Goal: Task Accomplishment & Management: Use online tool/utility

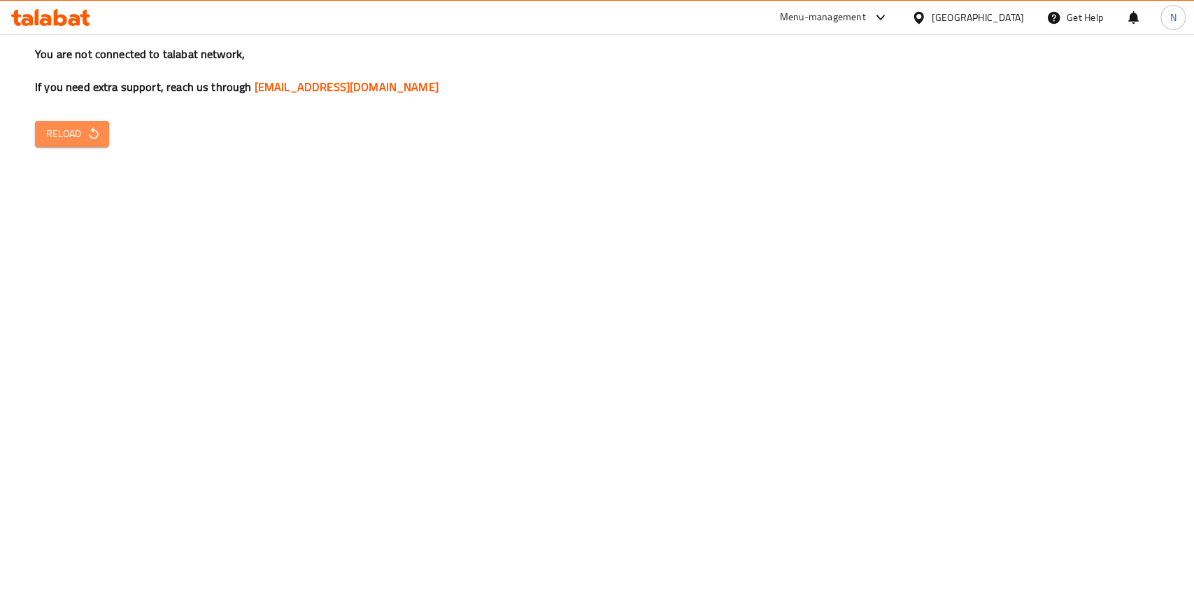
click at [59, 142] on span "Reload" at bounding box center [72, 133] width 52 height 17
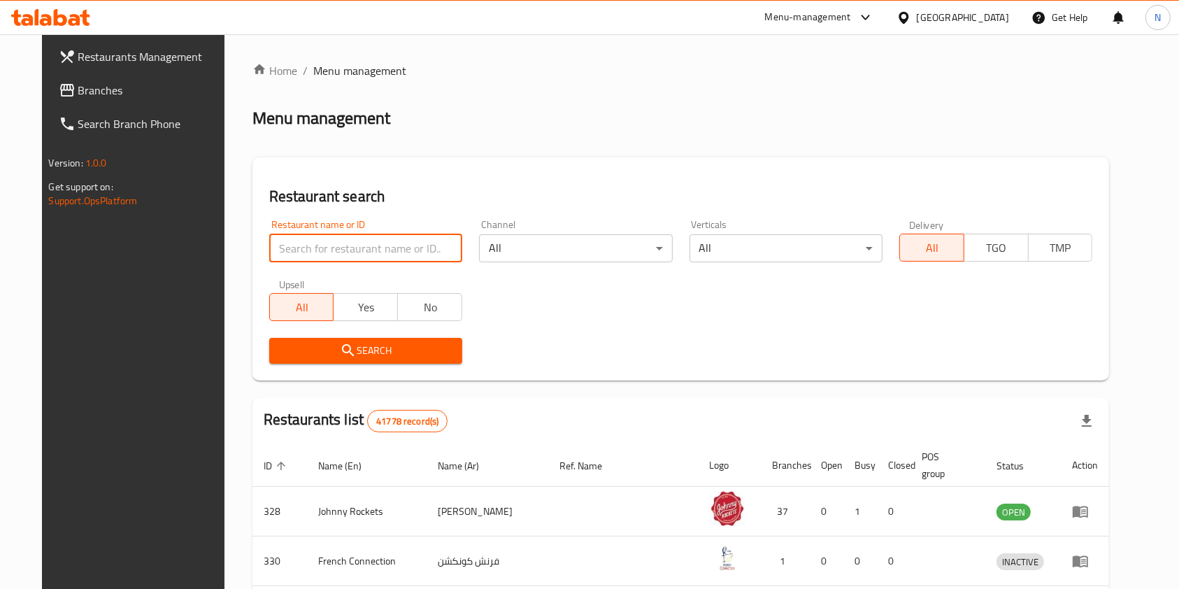
click at [370, 256] on input "search" at bounding box center [365, 248] width 193 height 28
click at [340, 358] on icon "submit" at bounding box center [348, 350] width 17 height 17
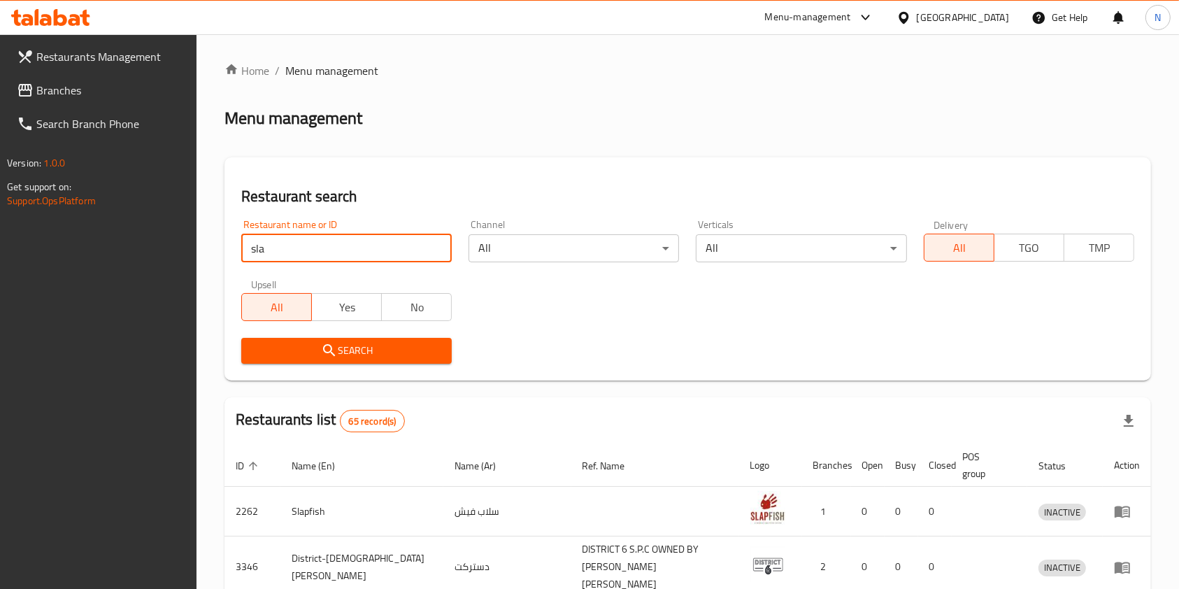
click at [322, 245] on input "sla" at bounding box center [346, 248] width 210 height 28
click at [341, 349] on span "Search" at bounding box center [346, 350] width 188 height 17
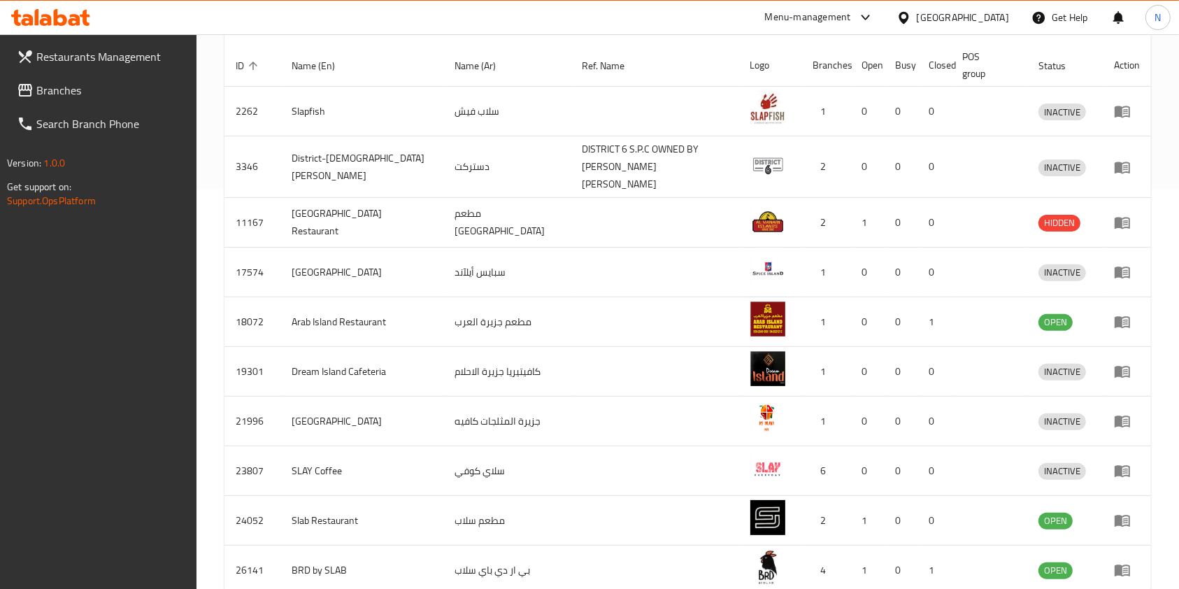
scroll to position [464, 0]
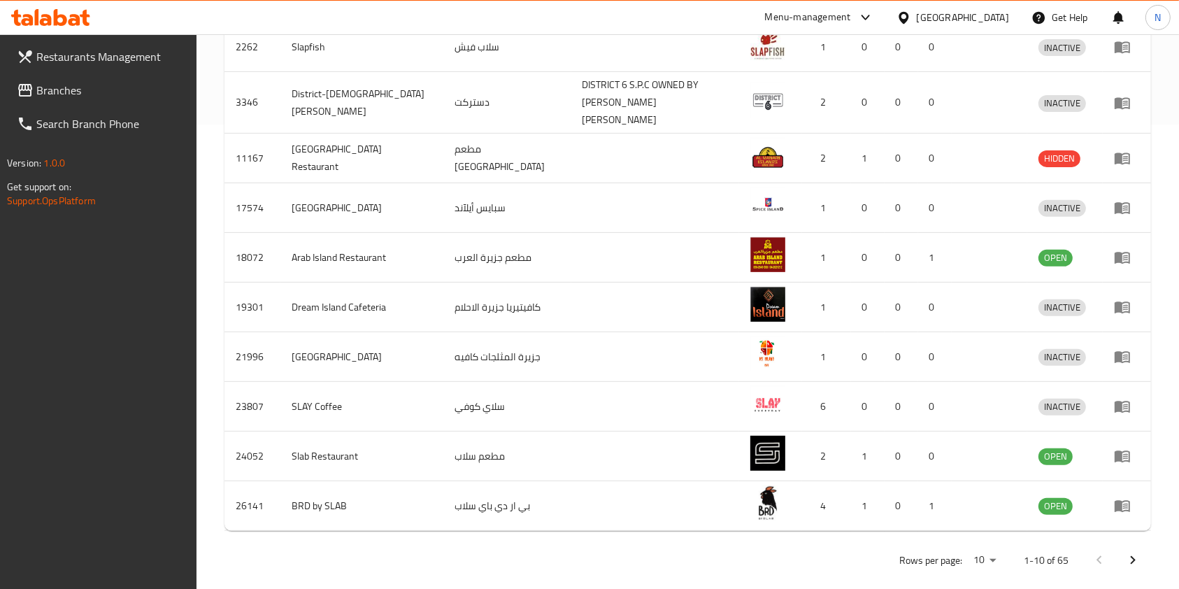
click at [1135, 552] on icon "Next page" at bounding box center [1132, 560] width 17 height 17
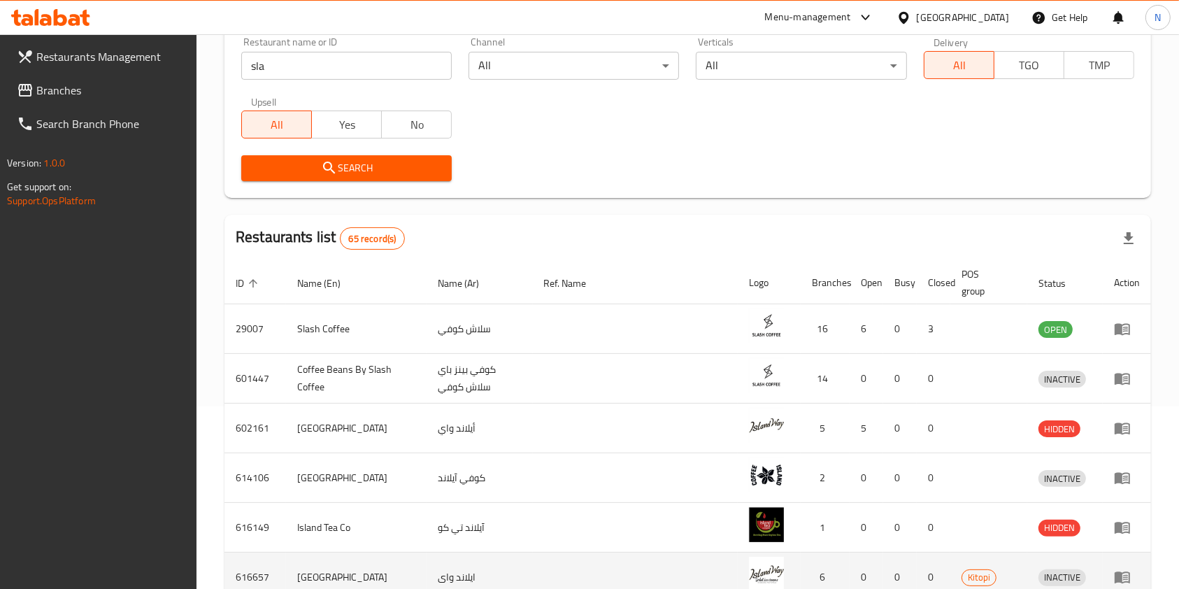
scroll to position [182, 0]
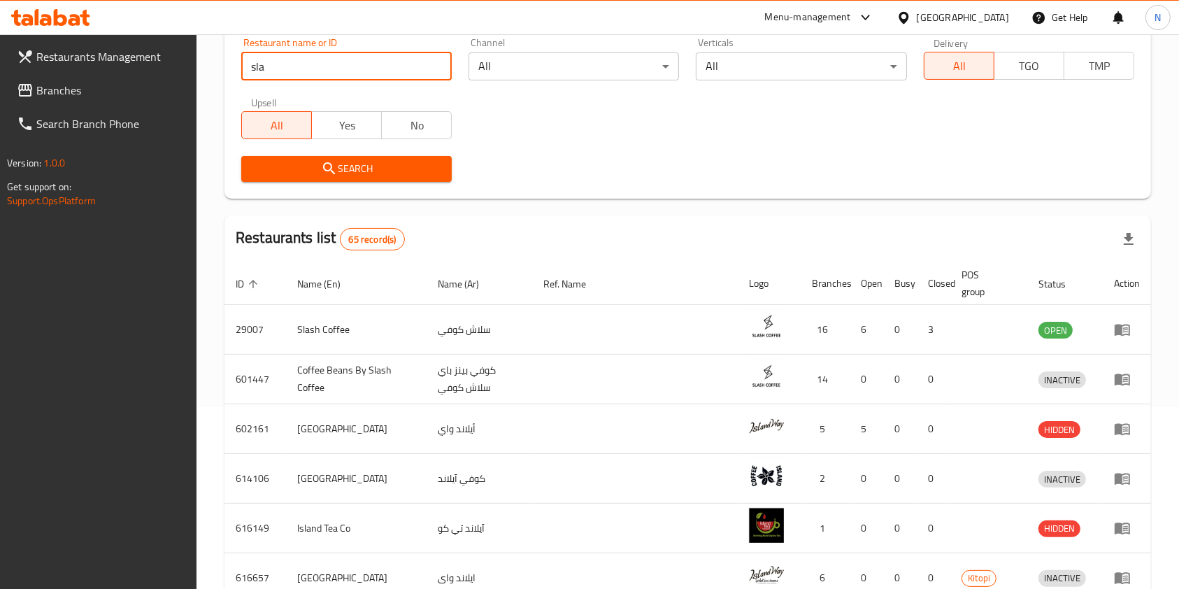
click at [442, 61] on input "sla" at bounding box center [346, 66] width 210 height 28
type input "s"
type input "630195"
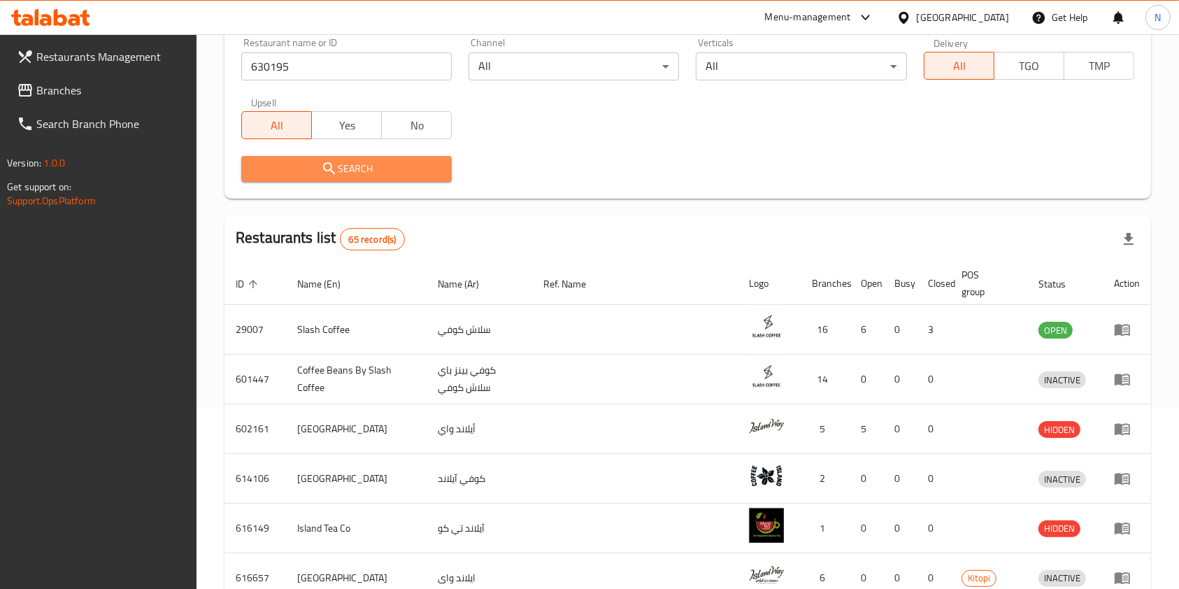
click at [357, 180] on button "Search" at bounding box center [346, 169] width 210 height 26
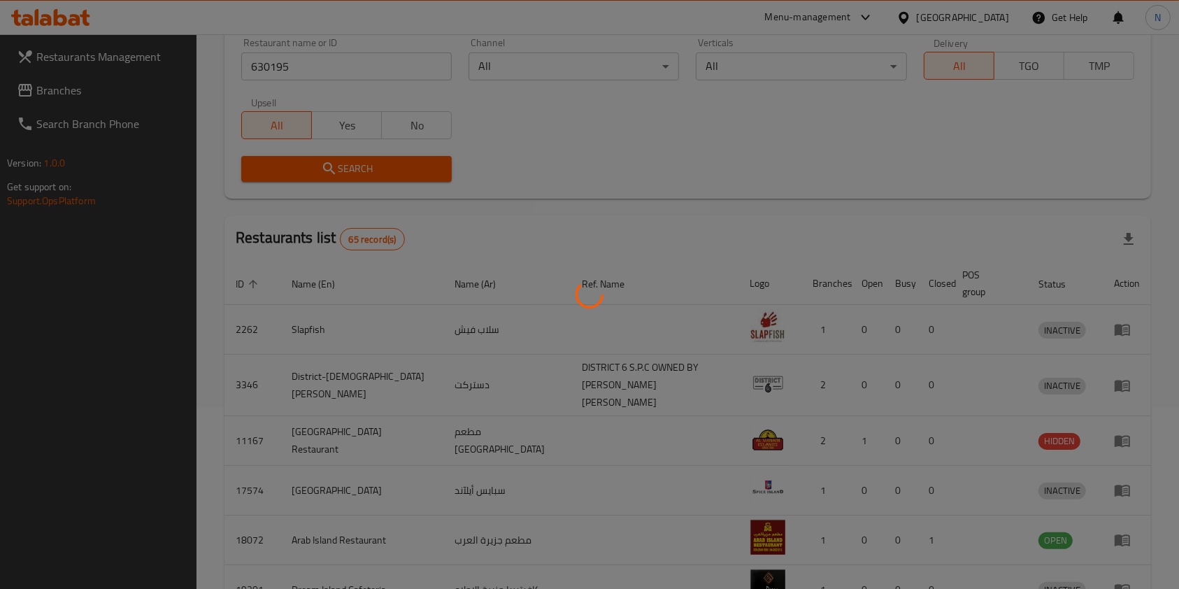
scroll to position [0, 0]
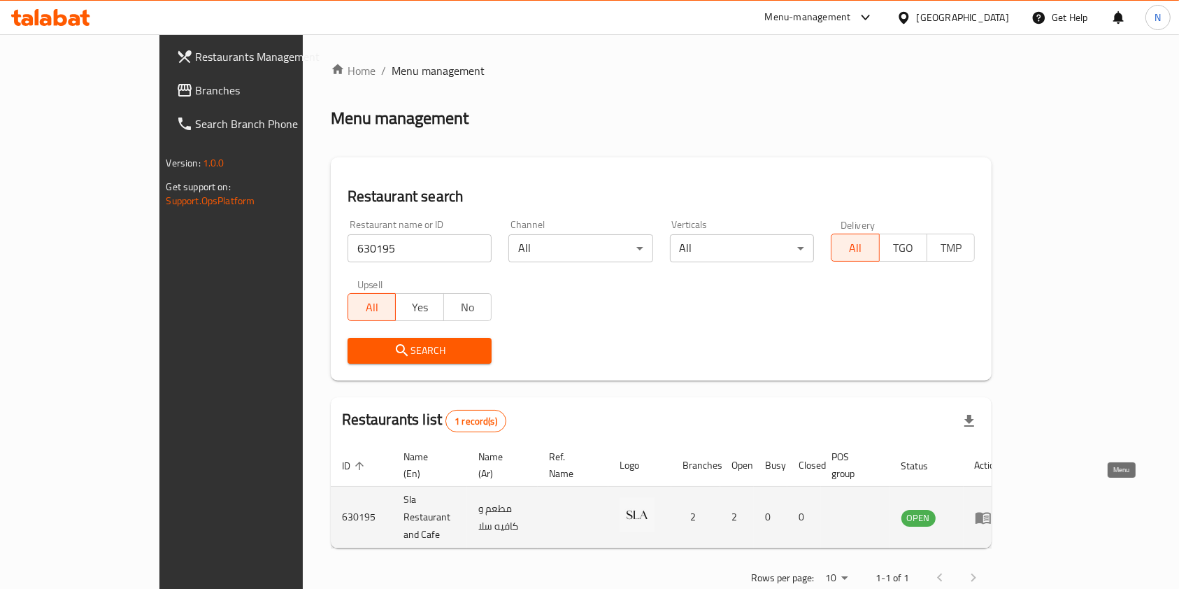
click at [991, 512] on icon "enhanced table" at bounding box center [983, 518] width 15 height 12
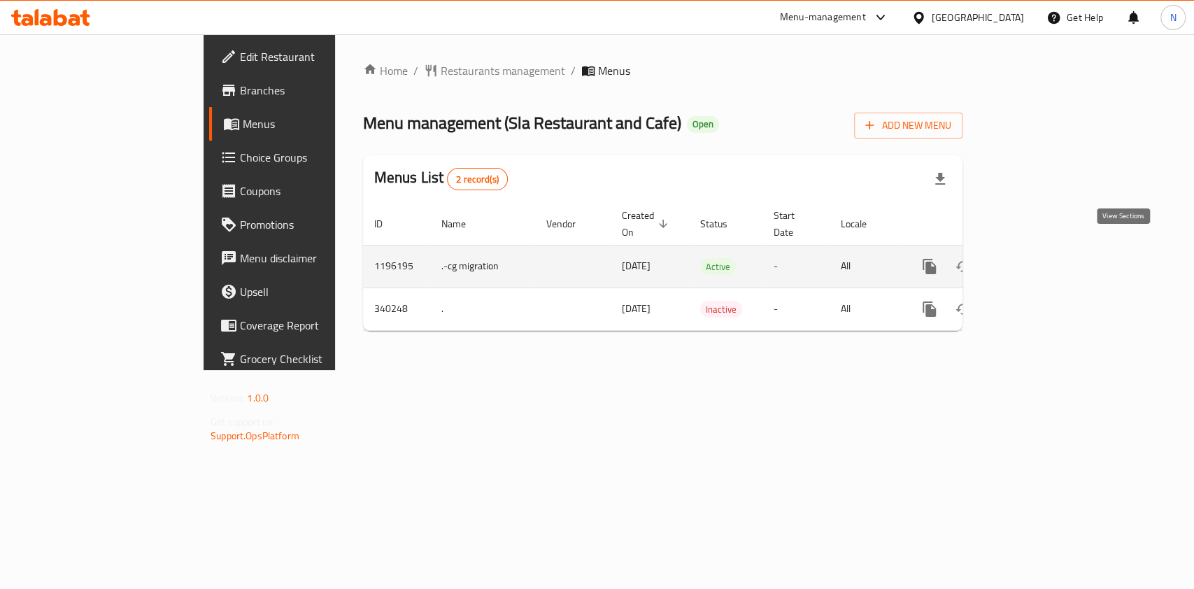
click at [1047, 250] on link "enhanced table" at bounding box center [1030, 267] width 34 height 34
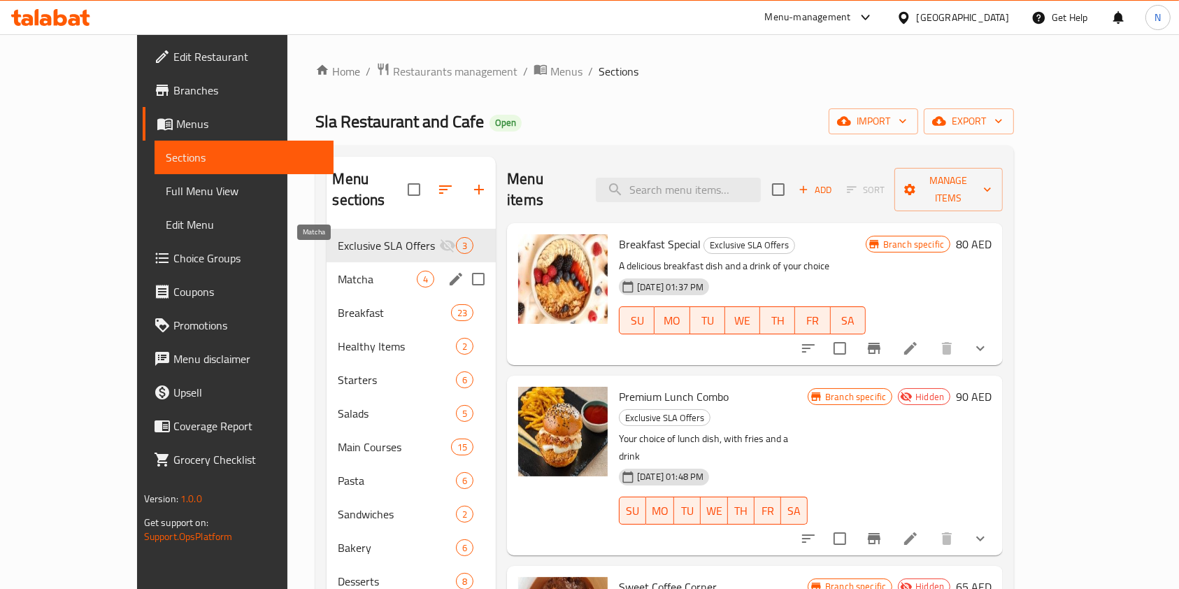
click at [345, 271] on span "Matcha" at bounding box center [377, 279] width 79 height 17
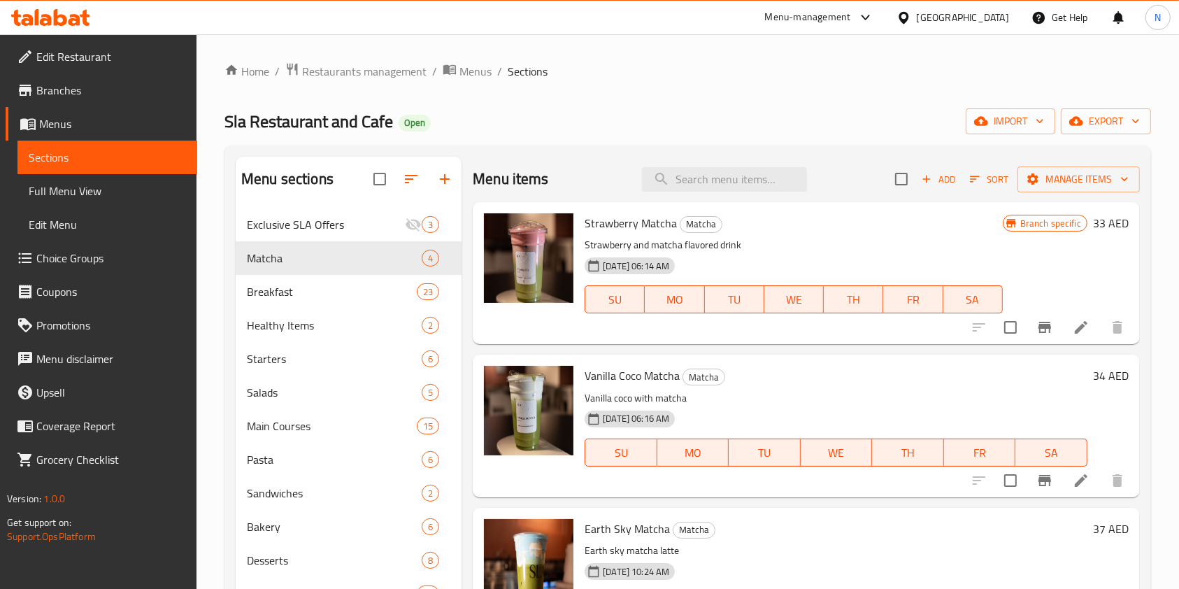
click at [931, 176] on icon "button" at bounding box center [926, 179] width 13 height 13
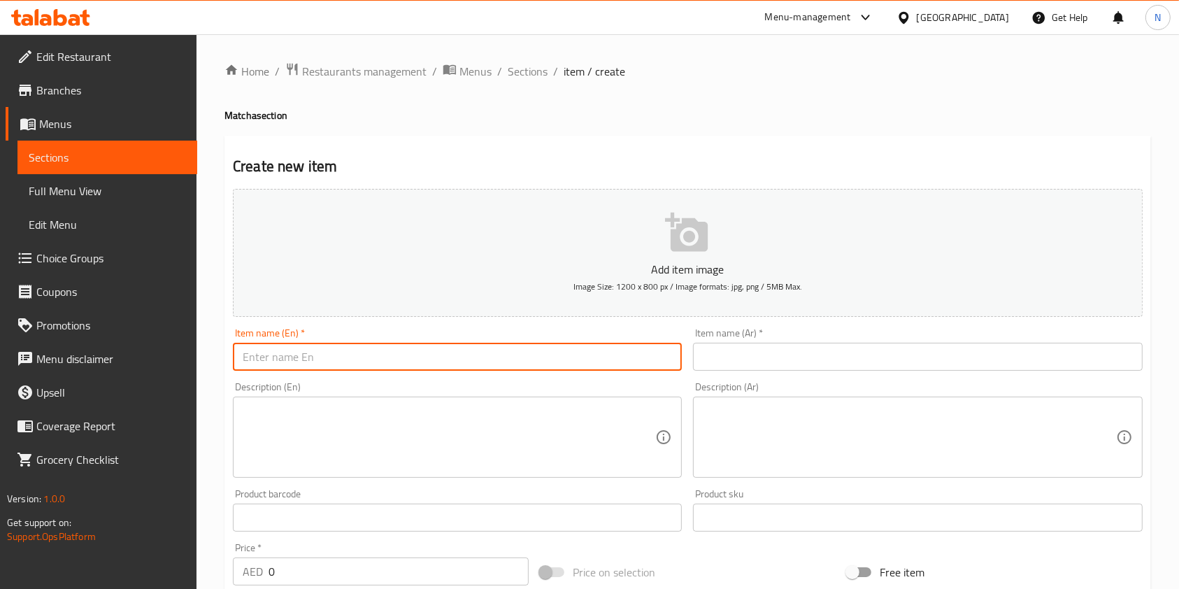
click at [531, 348] on input "text" at bounding box center [457, 357] width 449 height 28
type input "Matcha"
click at [504, 431] on textarea at bounding box center [449, 437] width 413 height 66
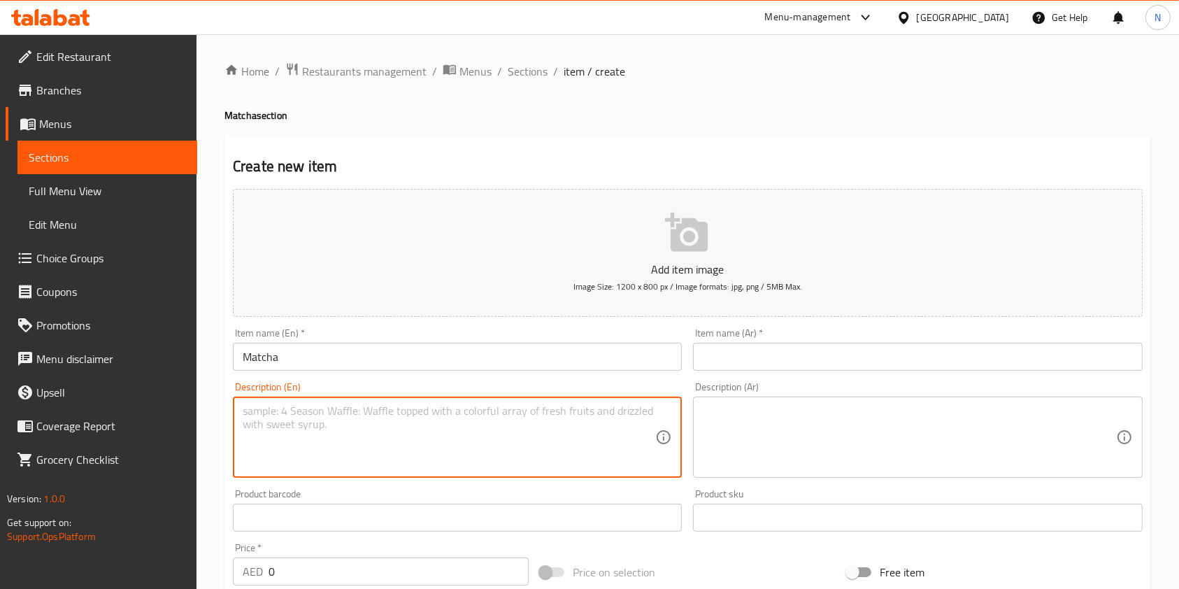
paste textarea "Matcha latte"
type textarea "Matcha latte"
paste textarea "A blend of premium Japanese matcha powder and milk creating a creamy beverage w…"
drag, startPoint x: 499, startPoint y: 434, endPoint x: 205, endPoint y: 406, distance: 295.0
click at [205, 406] on div "Home / Restaurants management / Menus / Sections / item / create Matcha section…" at bounding box center [688, 511] width 983 height 954
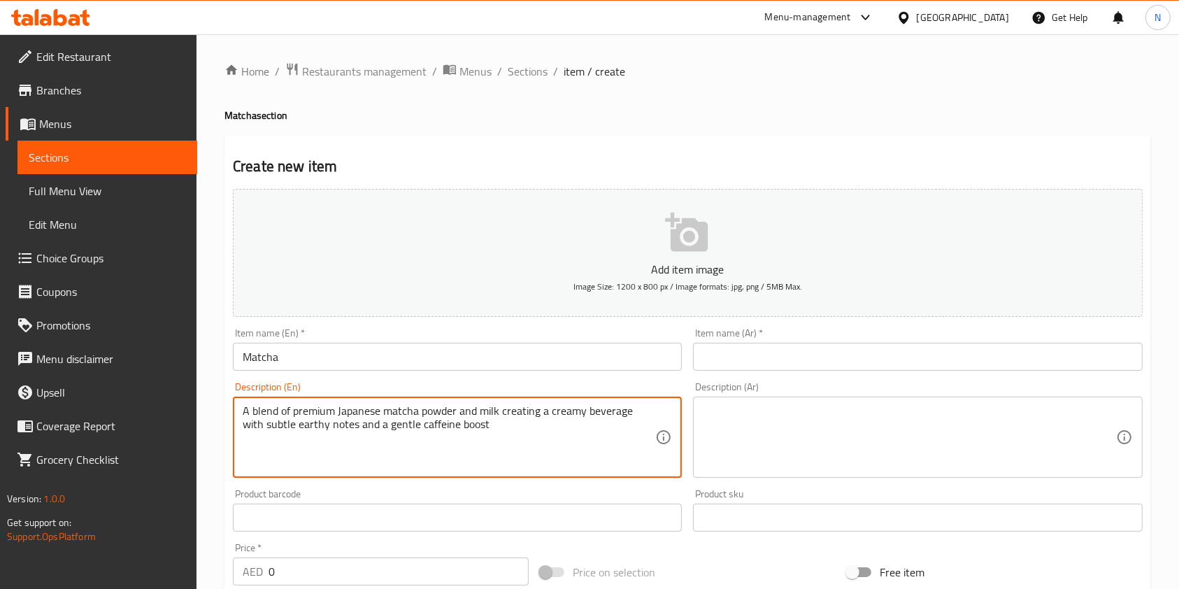
type textarea "A blend of premium Japanese matcha powder and milk creating a creamy beverage w…"
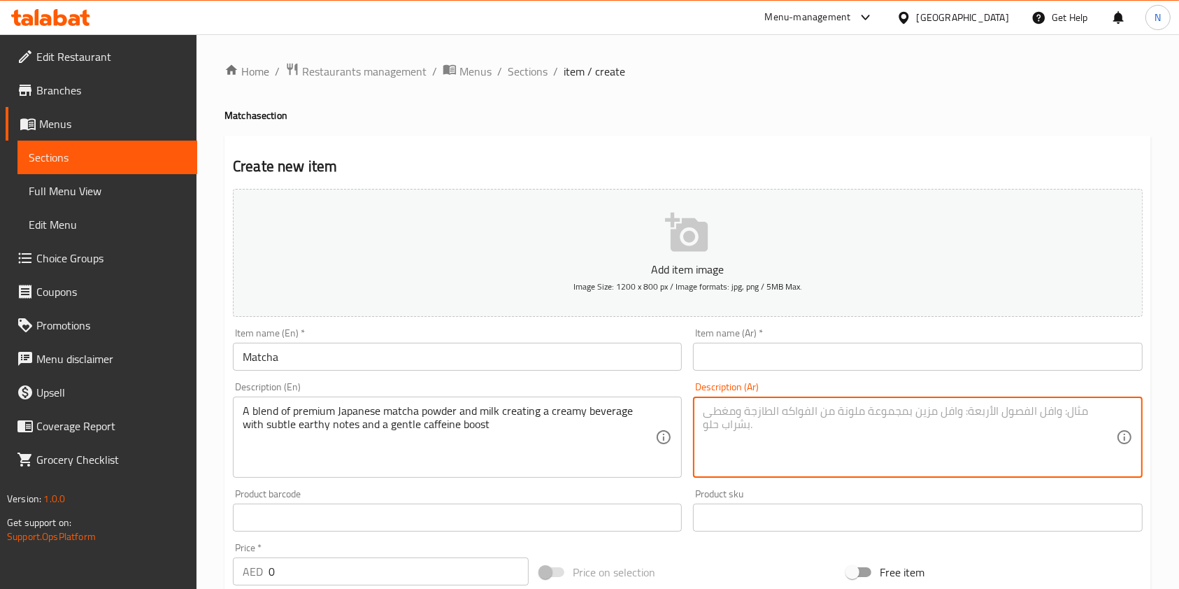
click at [793, 442] on textarea at bounding box center [909, 437] width 413 height 66
paste textarea "مزيج من مسحوق الماتشا الياباني الفاخر والحليب، يصنع مشروبًا كريميًا بنفحات تراب…"
type textarea "مزيج من مسحوق الماتشا الياباني الفاخر والحليب، يصنع مشروبًا كريميًا بنفحات تراب…"
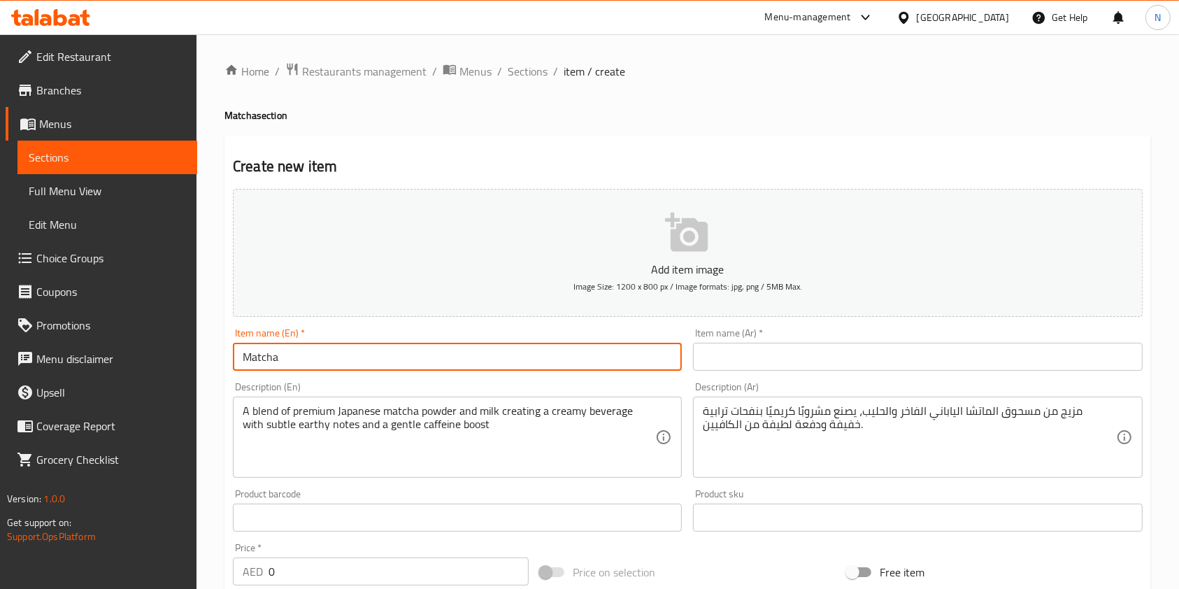
click at [545, 367] on input "Matcha" at bounding box center [457, 357] width 449 height 28
type input "Matcha Latte"
paste input "لاتيه ماتشا"
click at [799, 368] on input "text" at bounding box center [917, 357] width 449 height 28
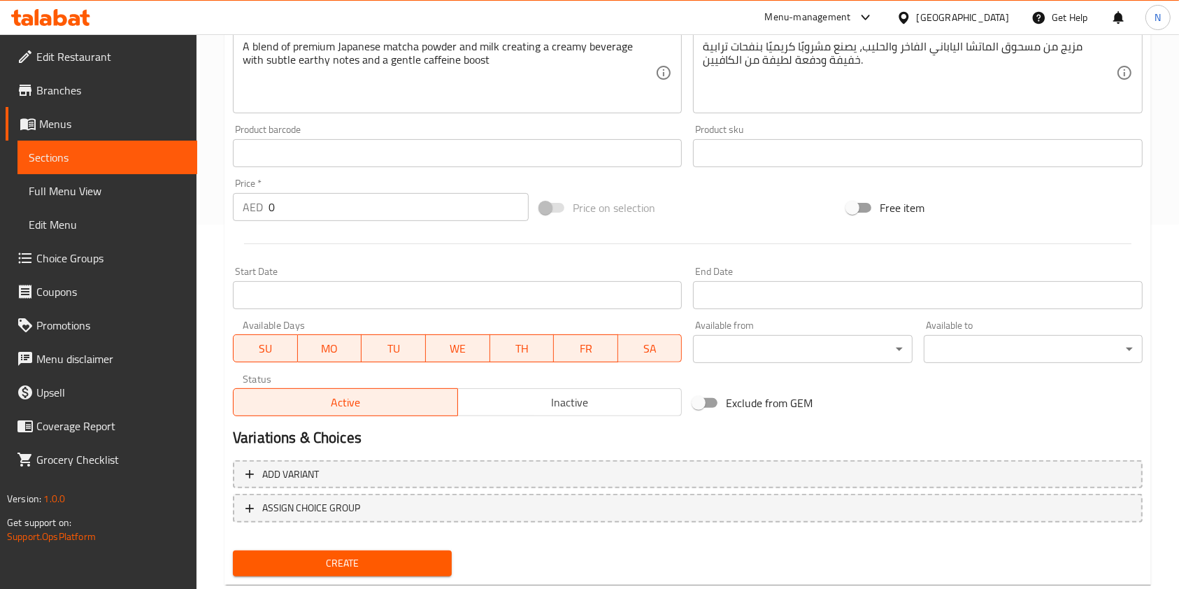
scroll to position [365, 0]
type input "لاتيه ماتشا"
click at [375, 192] on div "Price   * AED 0 Price *" at bounding box center [381, 199] width 296 height 43
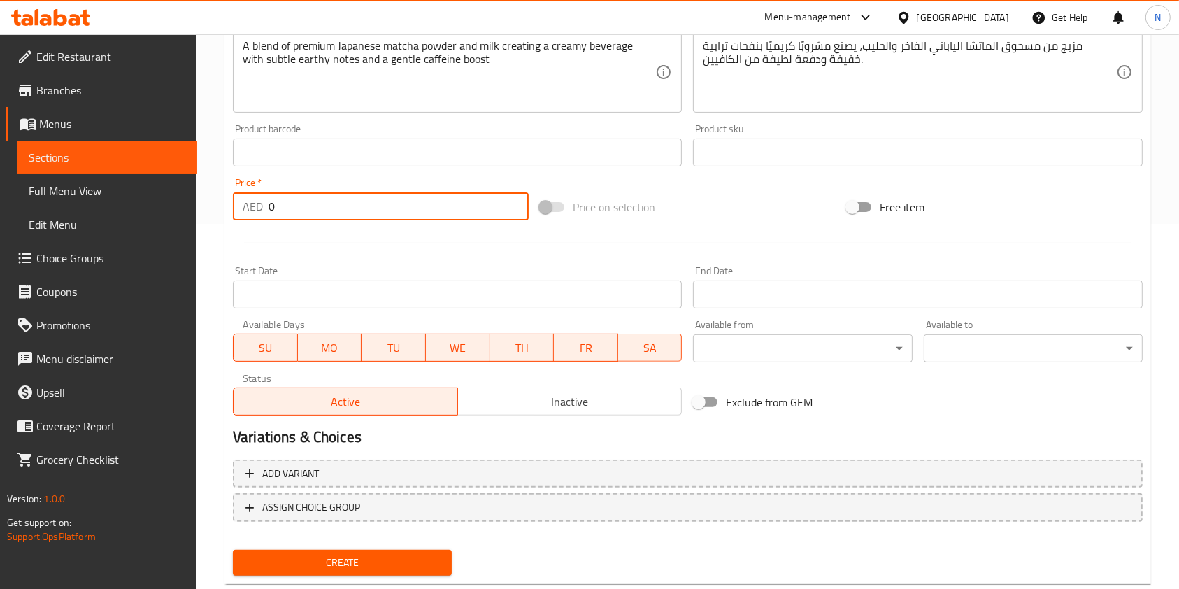
click at [346, 215] on input "0" at bounding box center [399, 206] width 260 height 28
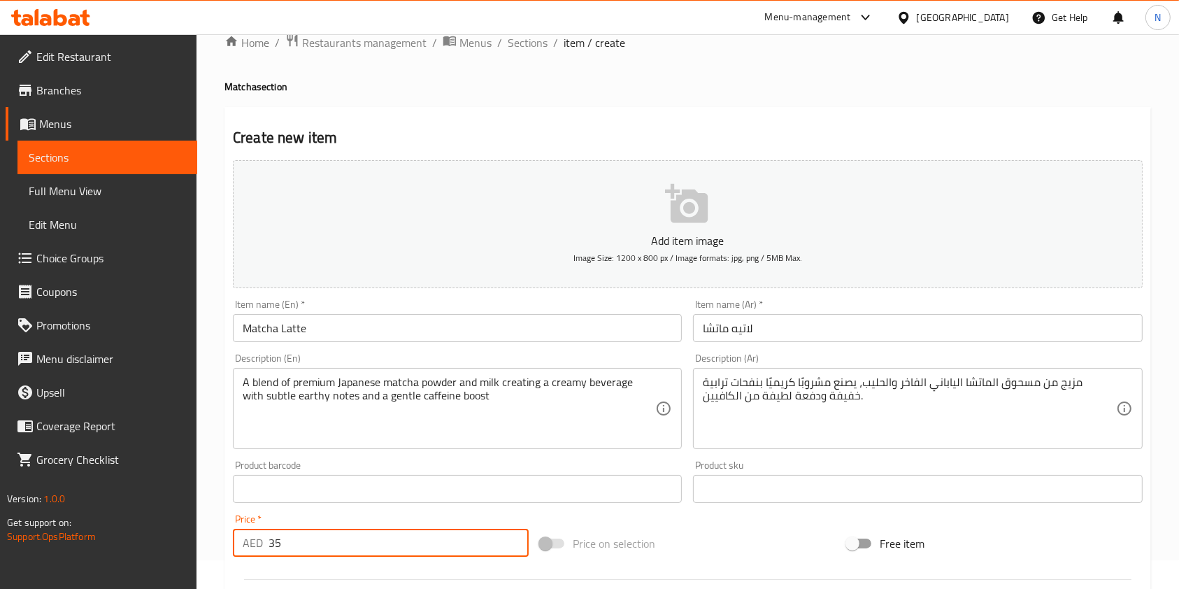
scroll to position [0, 0]
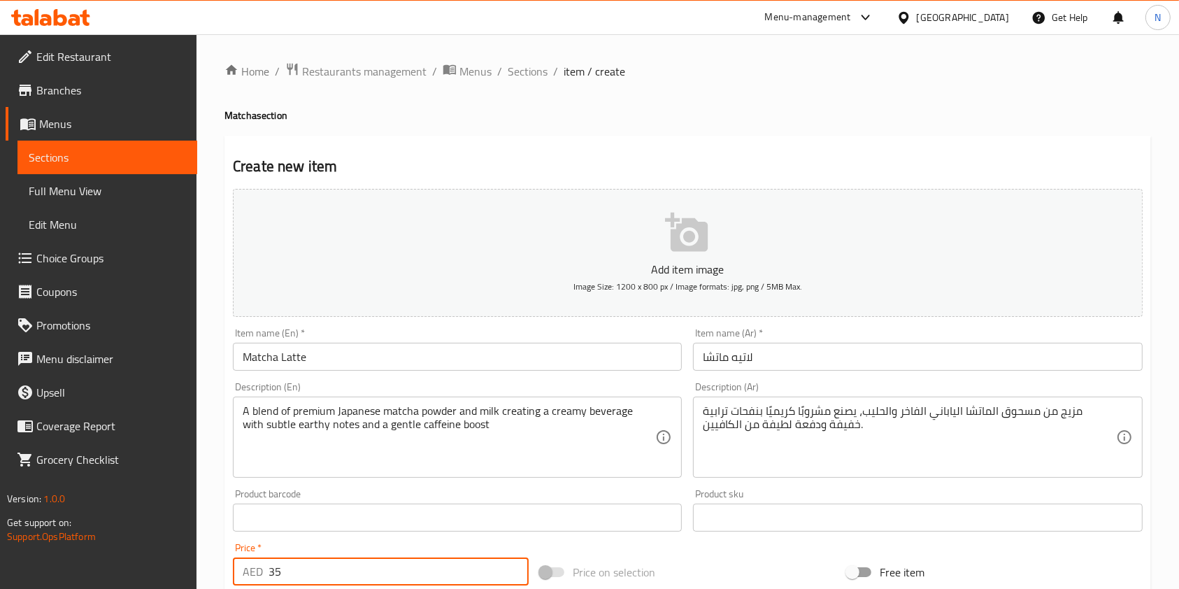
type input "35"
click at [701, 247] on icon "button" at bounding box center [686, 232] width 43 height 39
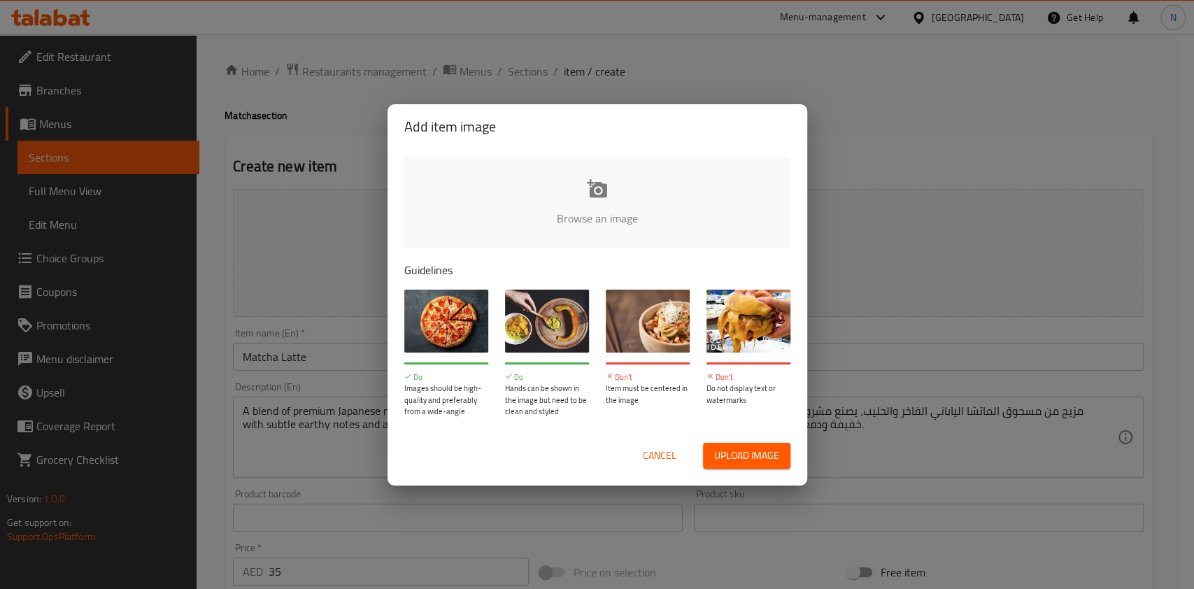
click at [520, 218] on input "file" at bounding box center [1069, 222] width 1331 height 131
type input "C:\fakepath\DSC06600 (1).png"
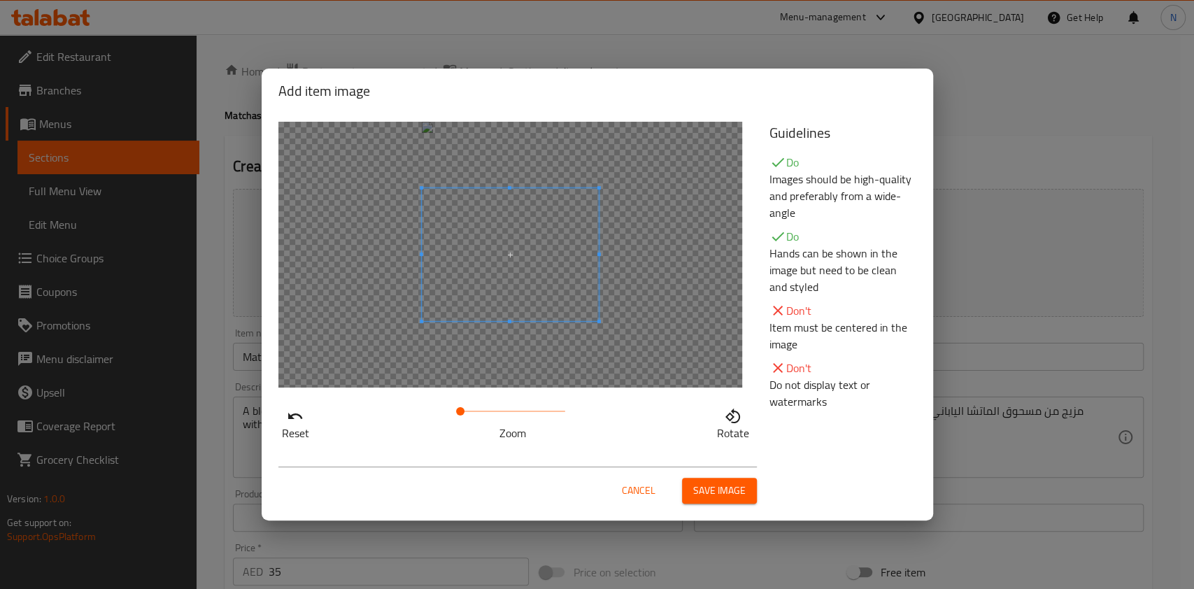
click at [510, 343] on div at bounding box center [510, 255] width 464 height 266
click at [508, 167] on div at bounding box center [510, 255] width 464 height 266
click at [736, 485] on span "Save image" at bounding box center [719, 490] width 52 height 17
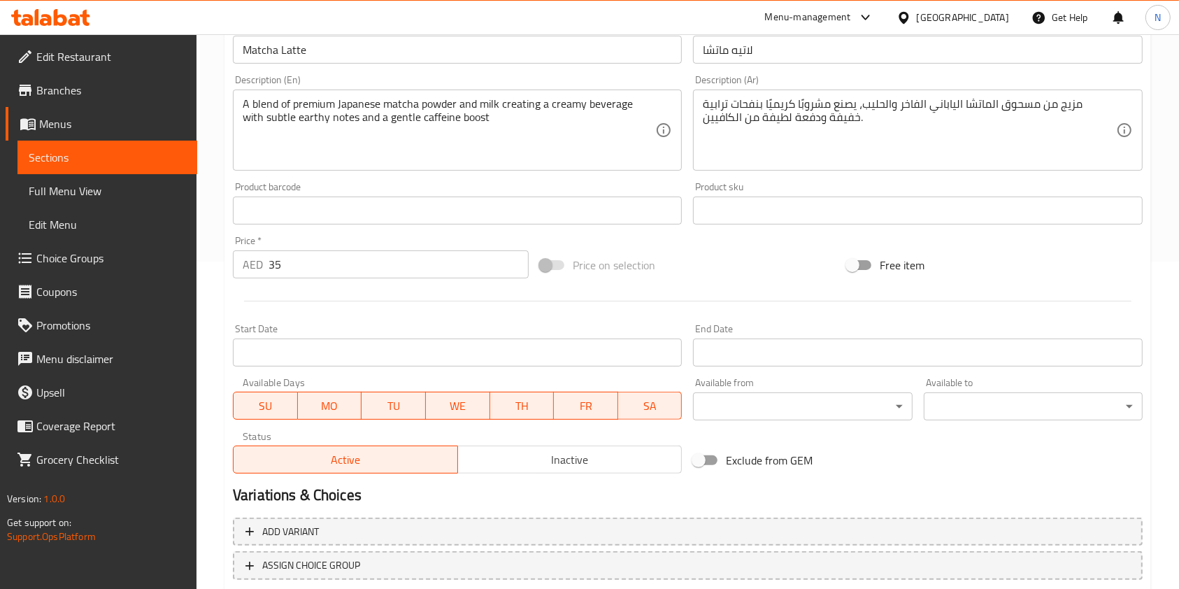
scroll to position [420, 0]
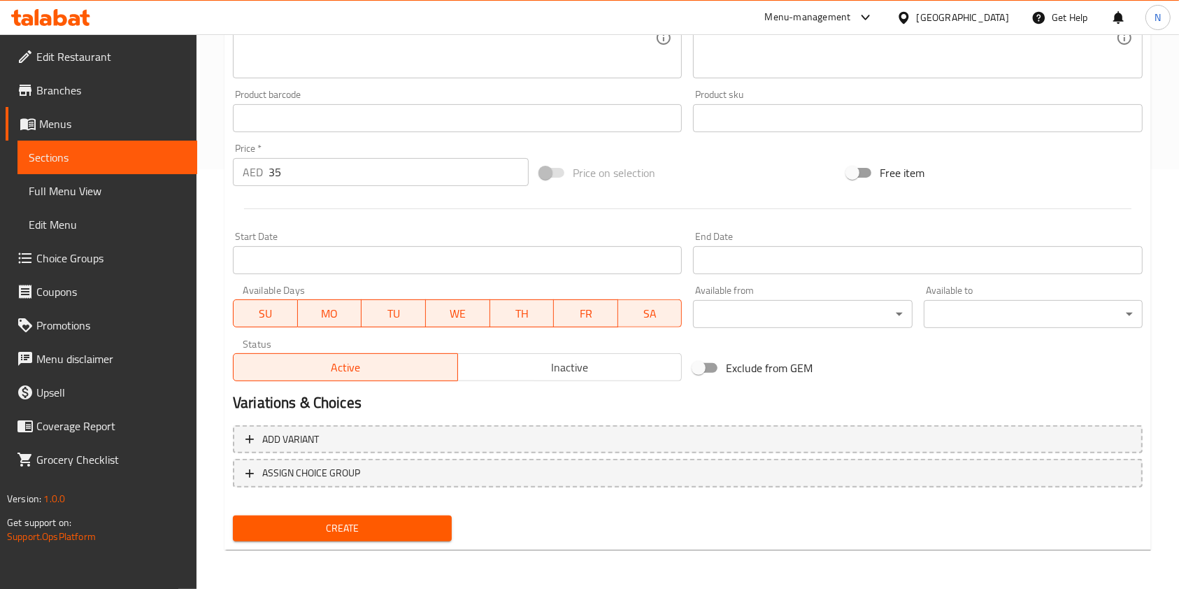
click at [329, 532] on span "Create" at bounding box center [342, 528] width 197 height 17
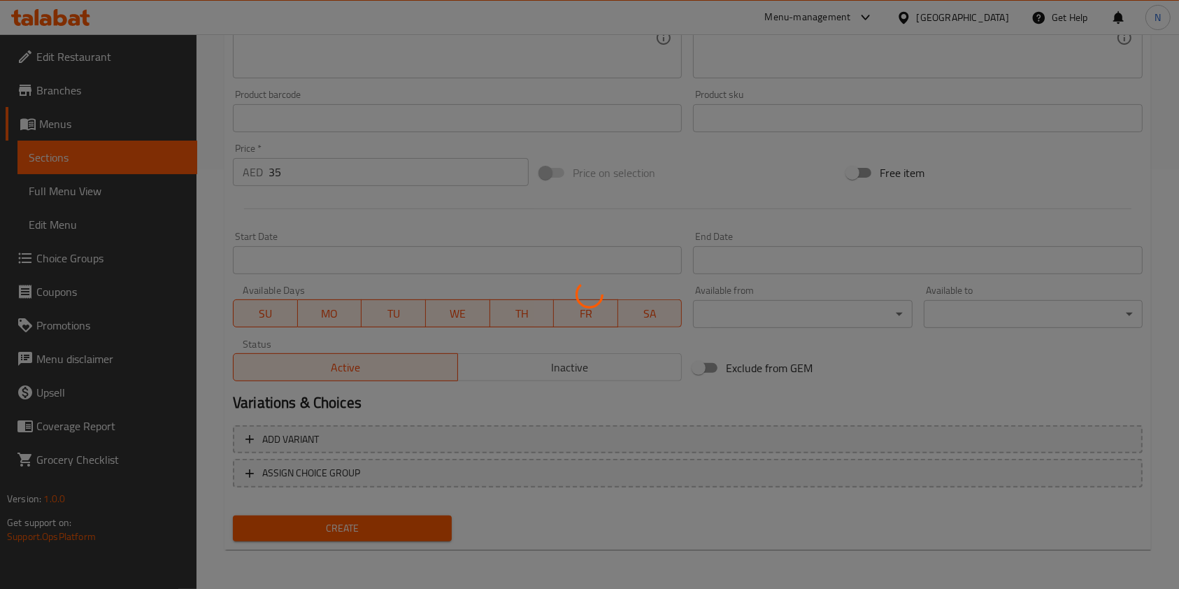
type input "0"
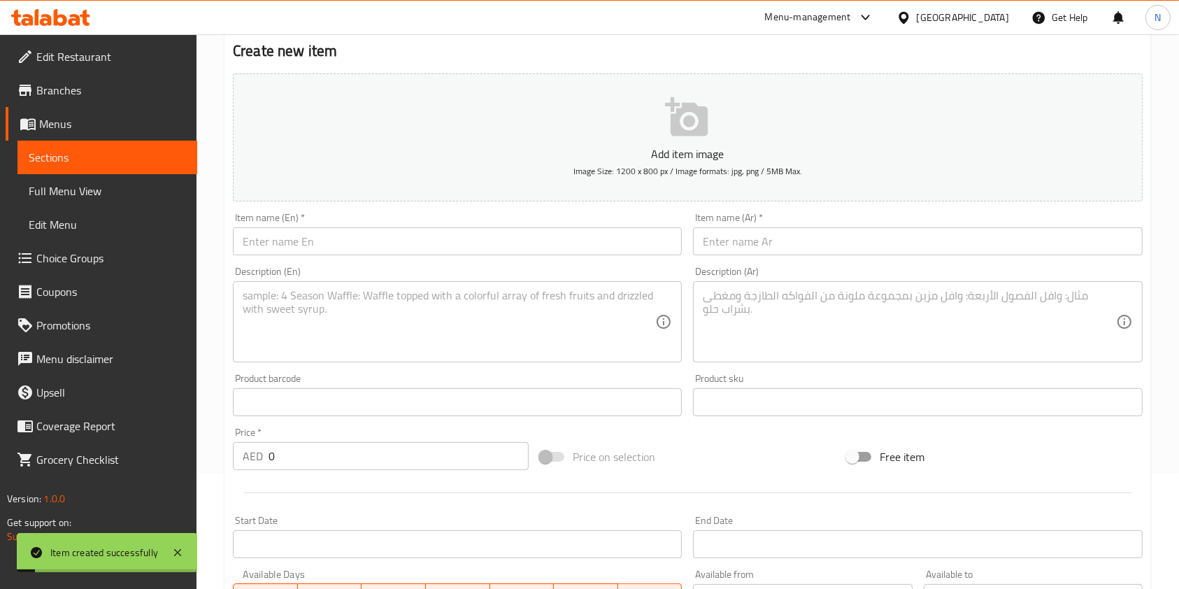
scroll to position [0, 0]
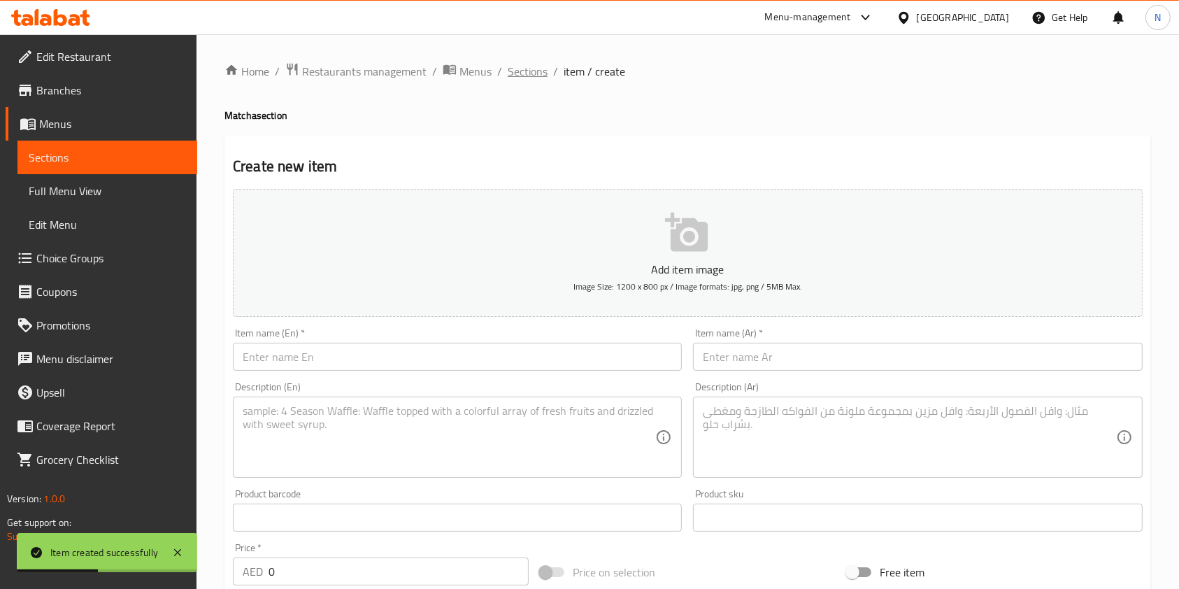
click at [530, 80] on span "Sections" at bounding box center [528, 71] width 40 height 17
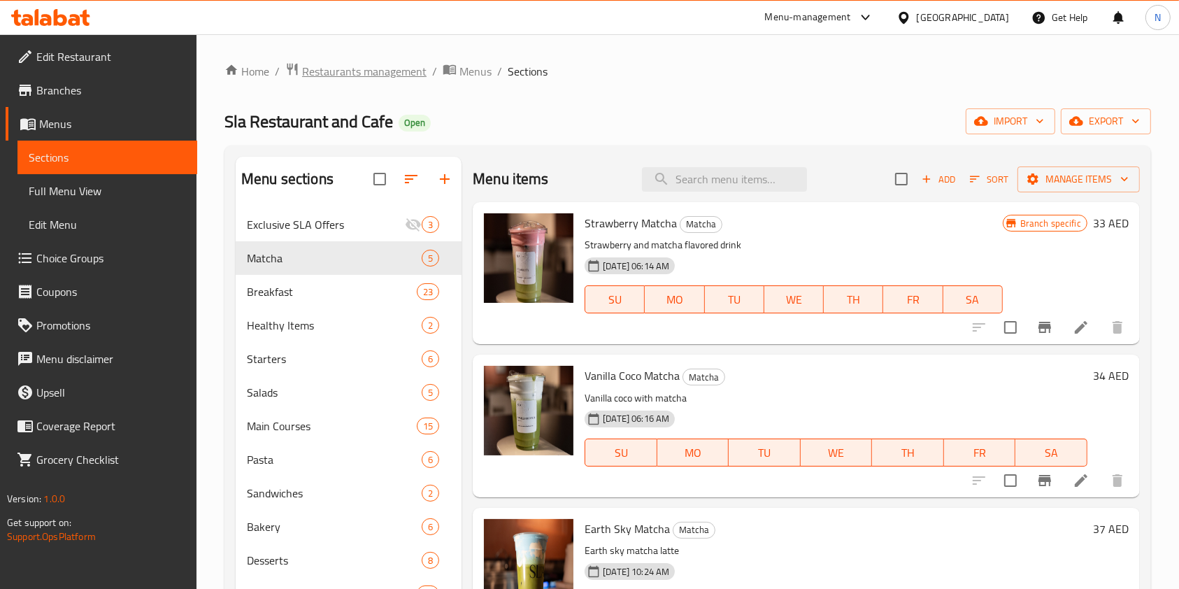
click at [377, 79] on span "Restaurants management" at bounding box center [364, 71] width 124 height 17
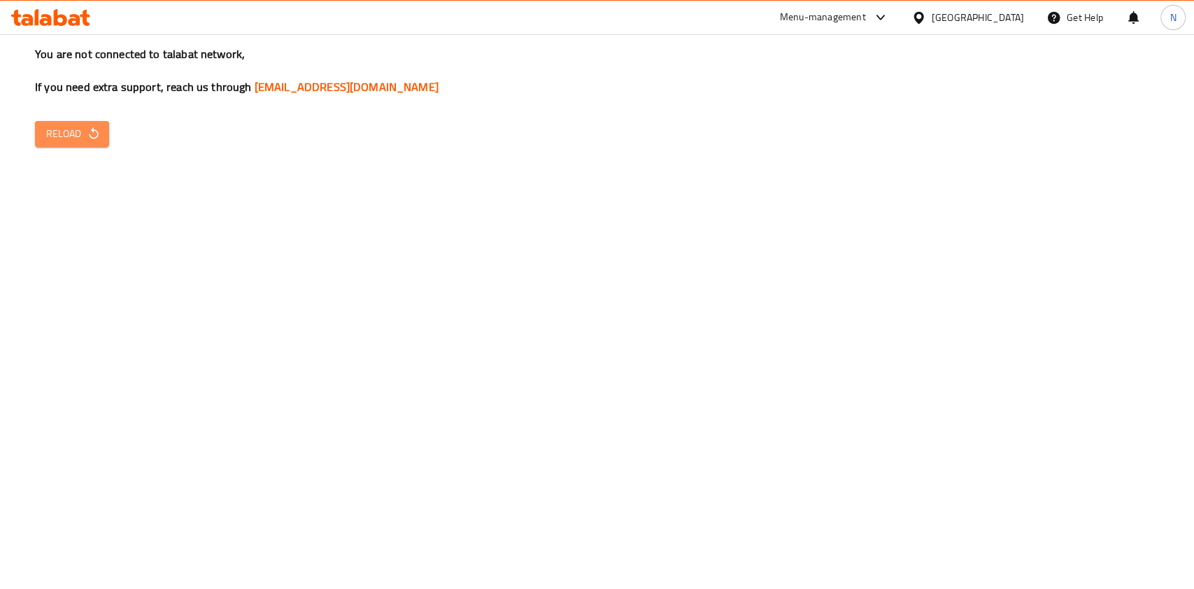
click at [67, 143] on button "Reload" at bounding box center [72, 134] width 74 height 26
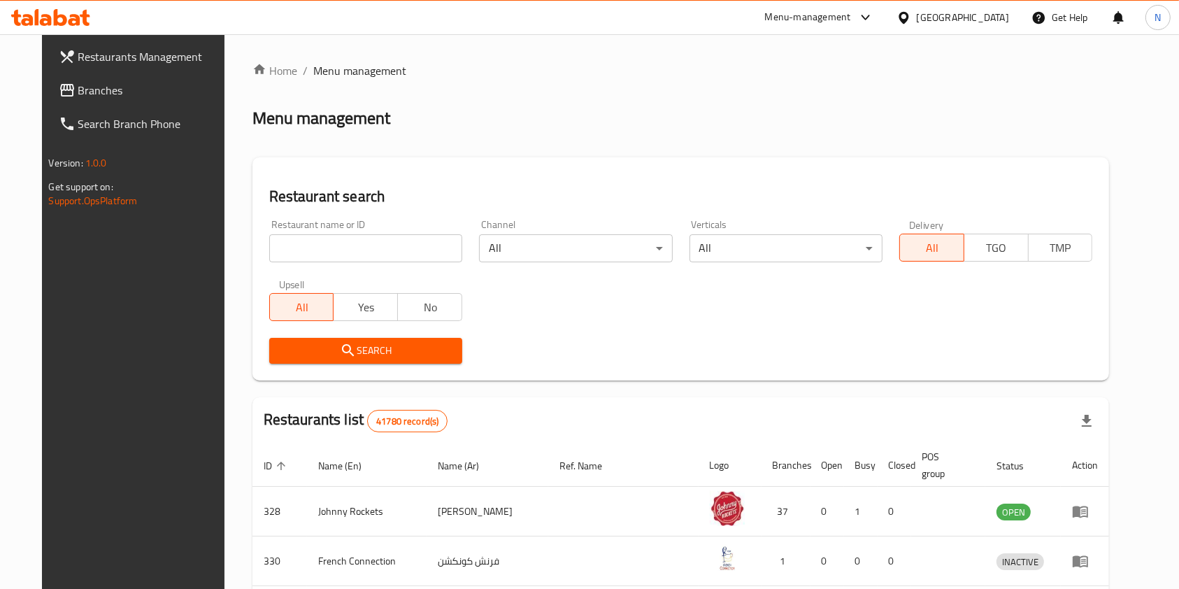
click at [347, 254] on input "search" at bounding box center [365, 248] width 193 height 28
type input "rain"
click at [352, 354] on span "Search" at bounding box center [365, 350] width 171 height 17
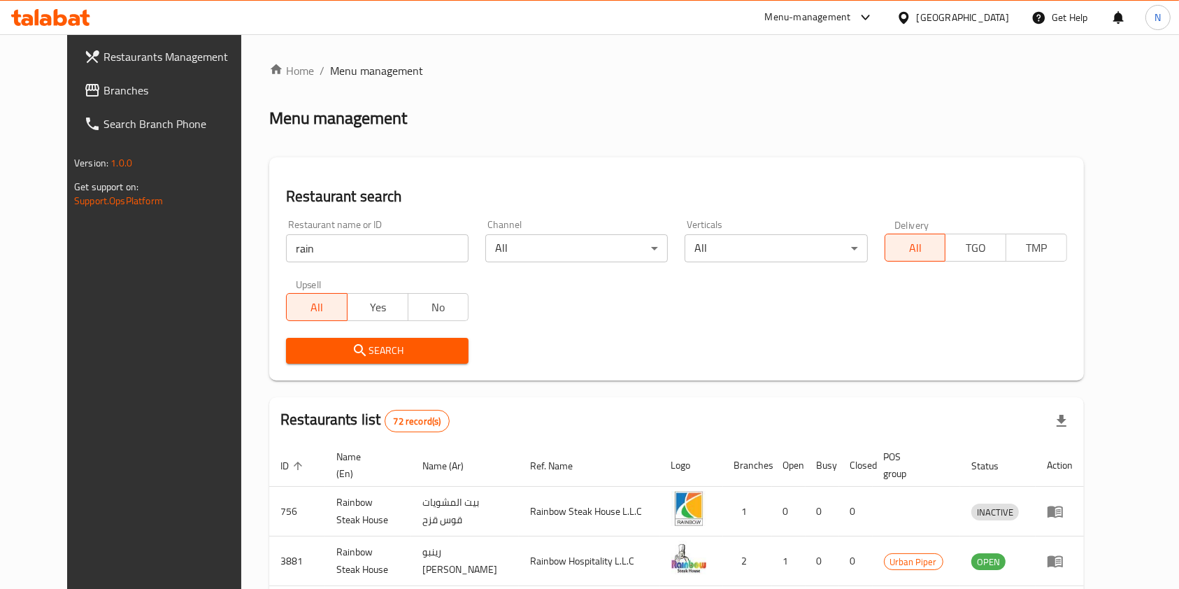
click at [397, 249] on input "rain" at bounding box center [377, 248] width 183 height 28
click at [292, 245] on input "rain" at bounding box center [377, 248] width 183 height 28
type input "0"
type input "609653"
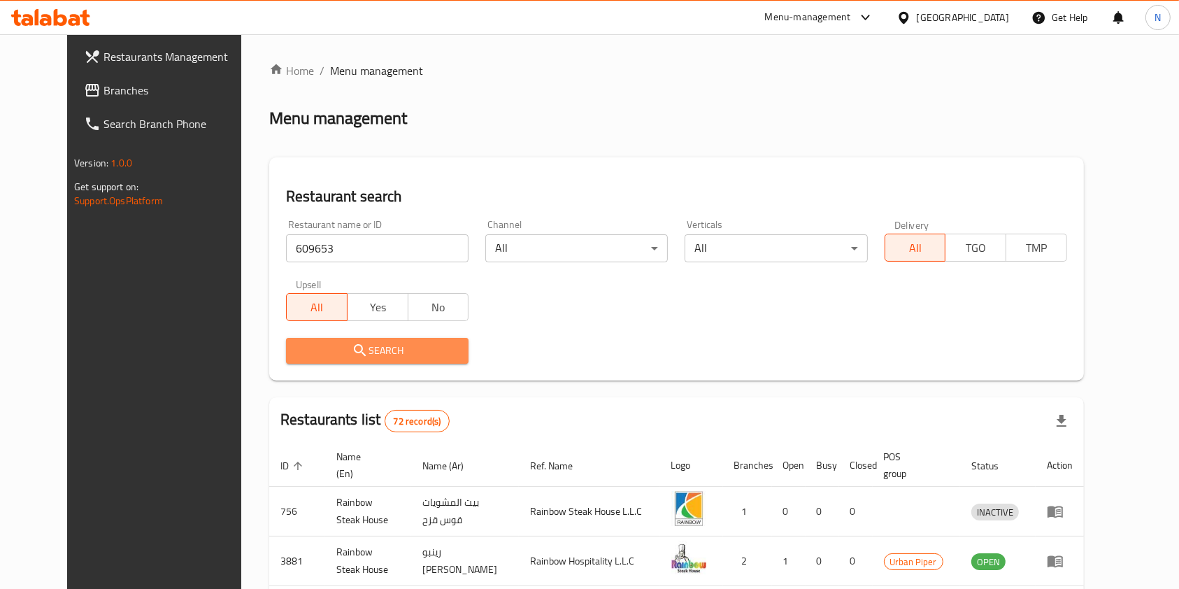
click at [399, 338] on button "Search" at bounding box center [377, 351] width 183 height 26
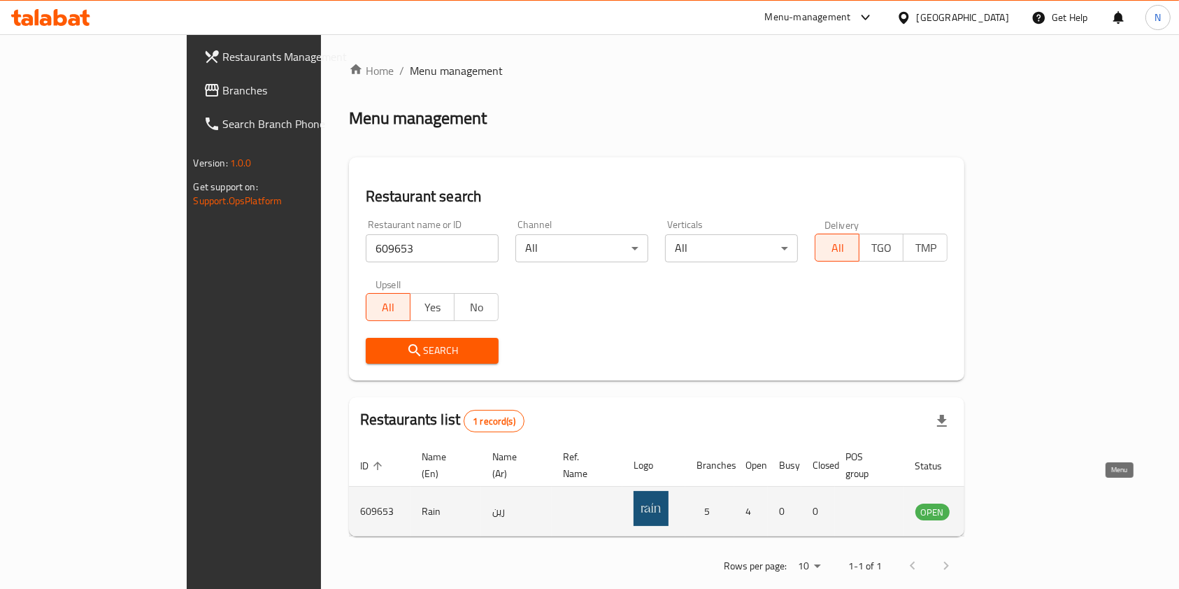
click at [1006, 503] on icon "enhanced table" at bounding box center [997, 511] width 17 height 17
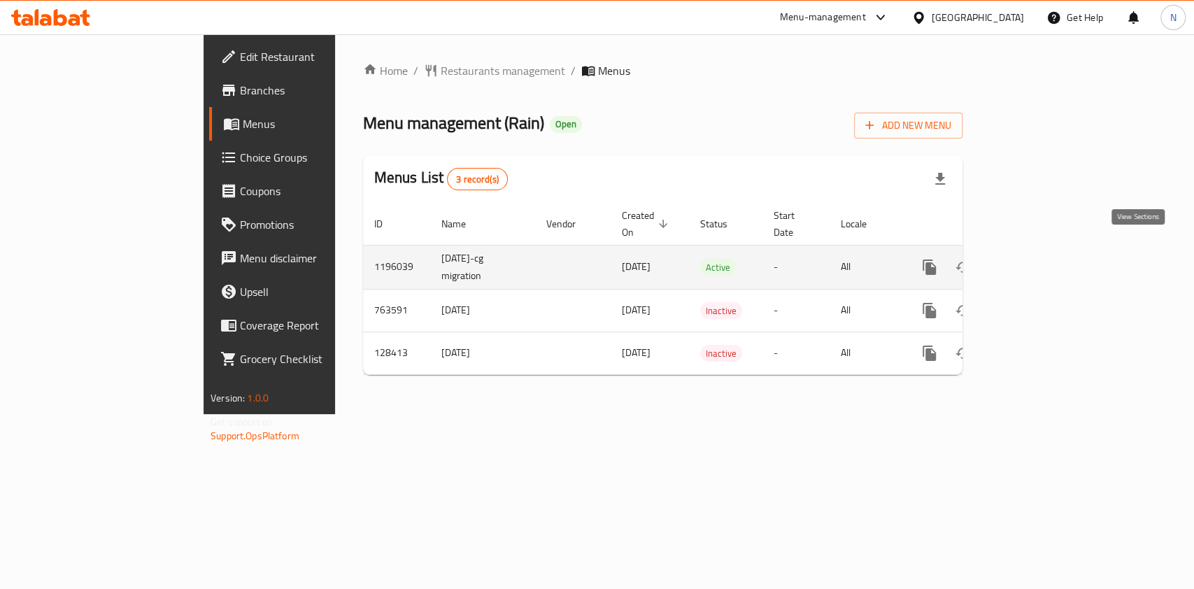
click at [1038, 259] on icon "enhanced table" at bounding box center [1030, 267] width 17 height 17
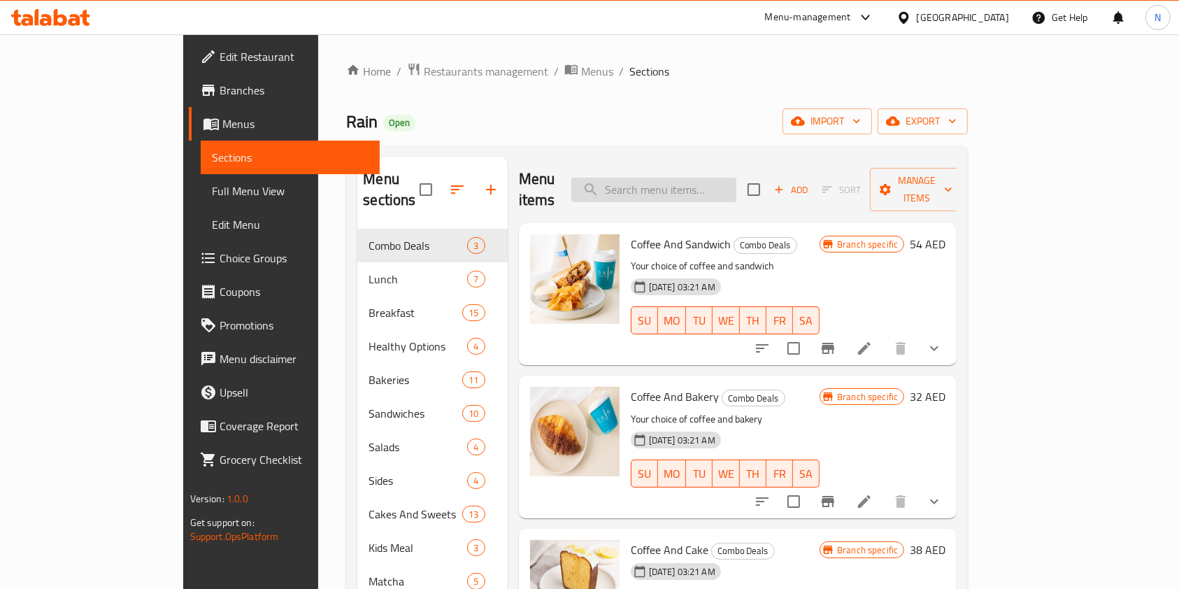
click at [736, 178] on input "search" at bounding box center [653, 190] width 165 height 24
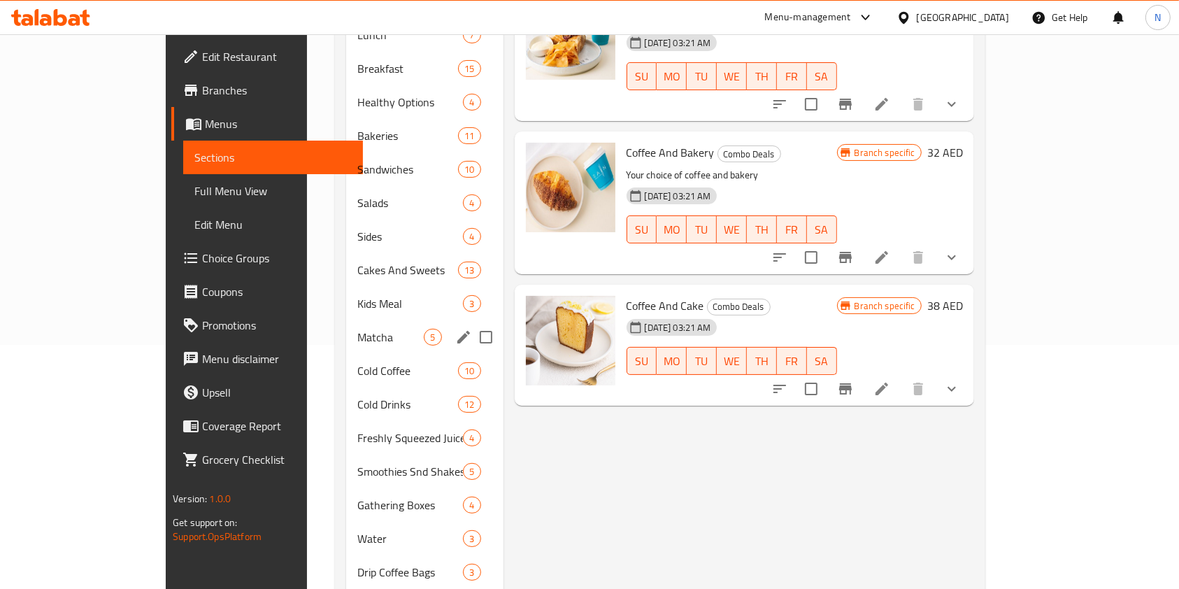
scroll to position [246, 0]
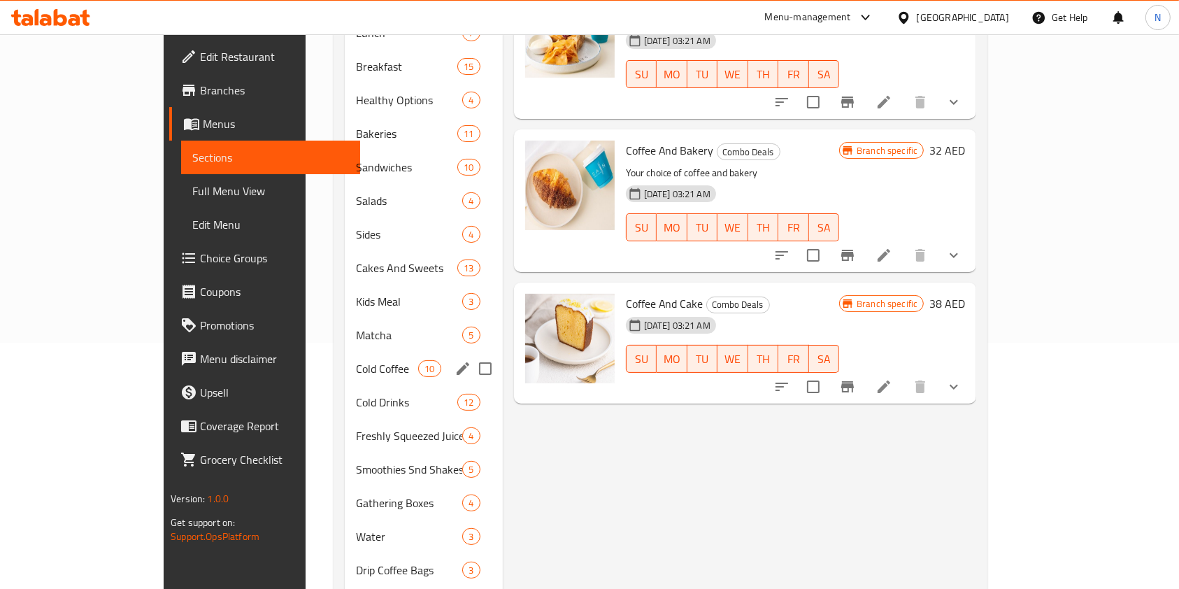
click at [356, 360] on span "Cold Coffee" at bounding box center [387, 368] width 63 height 17
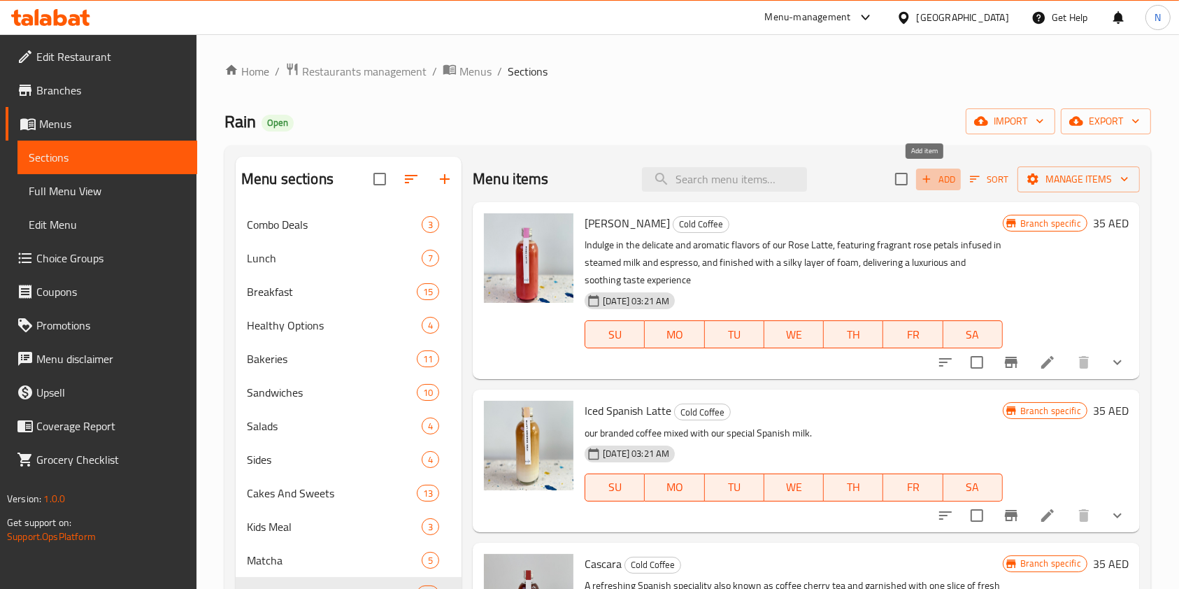
click at [920, 177] on span "Add" at bounding box center [939, 179] width 38 height 16
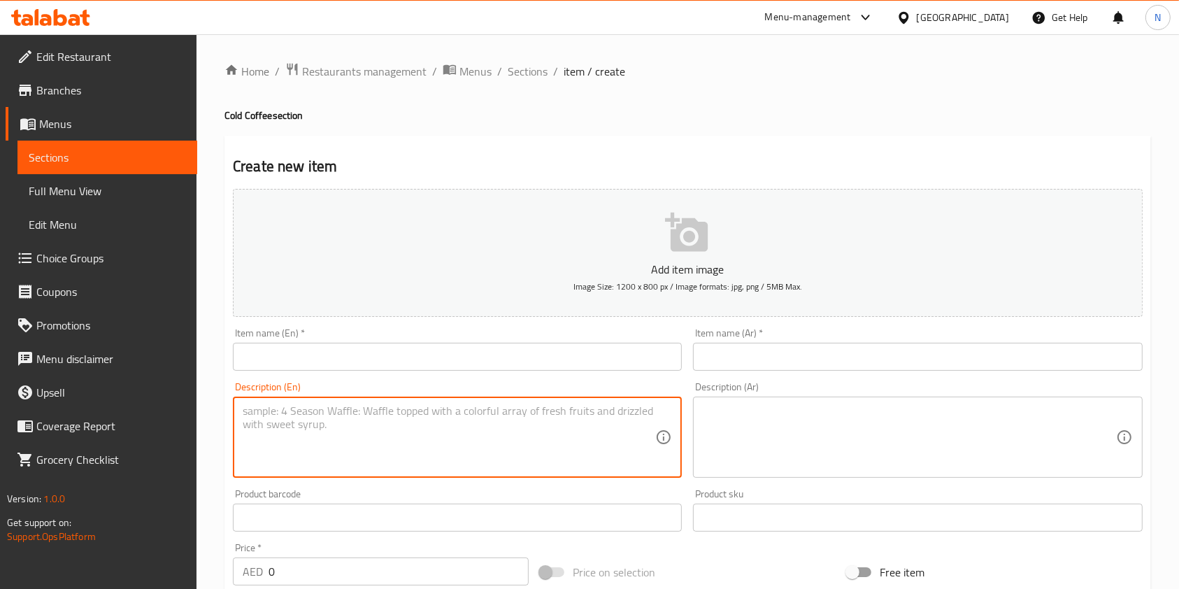
click at [497, 422] on textarea at bounding box center [449, 437] width 413 height 66
paste textarea "Cold brew strawberry Price : 38aed Description : strawberry and honey taste wit…"
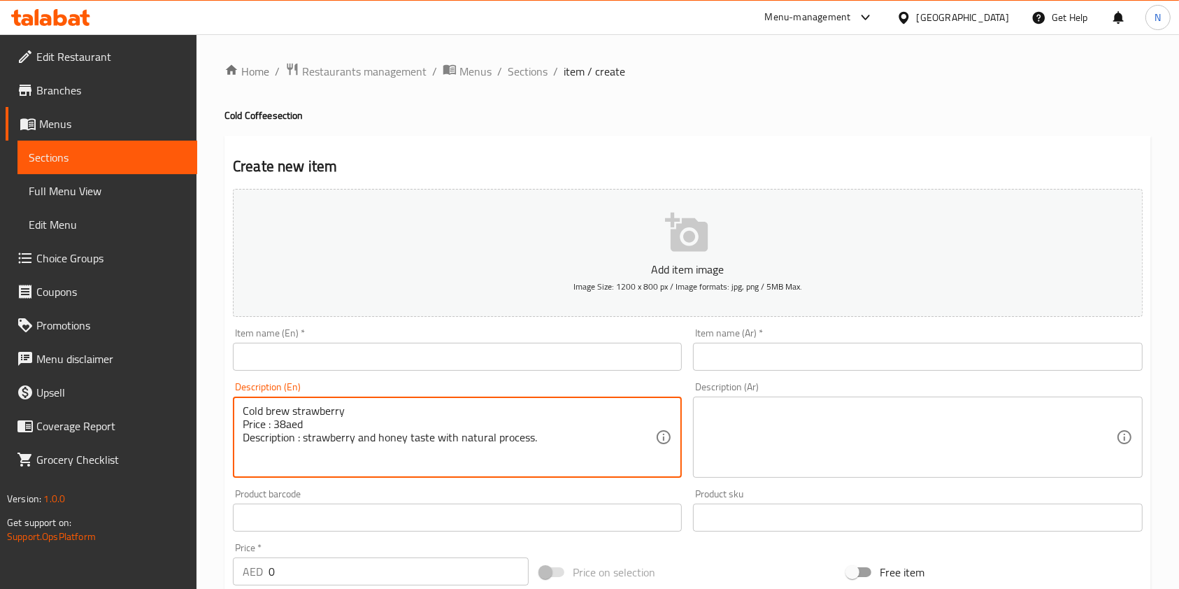
drag, startPoint x: 369, startPoint y: 408, endPoint x: 201, endPoint y: 410, distance: 167.8
click at [201, 410] on div "Home / Restaurants management / Menus / Sections / item / create Cold Coffee se…" at bounding box center [688, 511] width 983 height 954
type textarea "Cold brew strawberry Price : 38aed Description : strawberry and honey taste wit…"
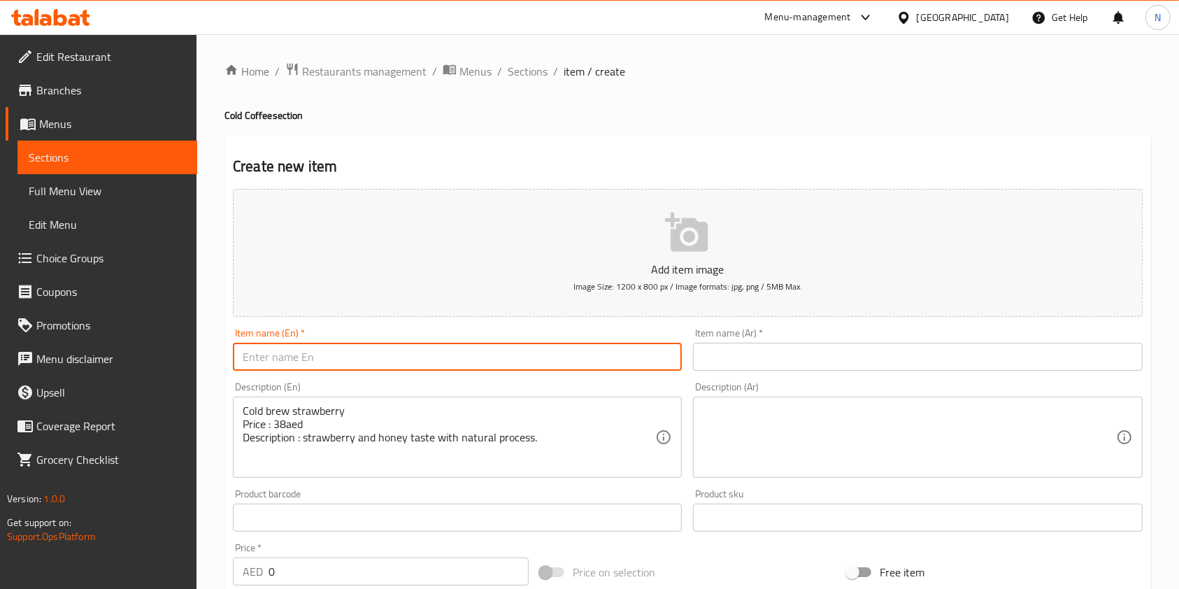
click at [307, 355] on input "text" at bounding box center [457, 357] width 449 height 28
paste input "Cold brew strawberry"
type input "Cold brew strawberry"
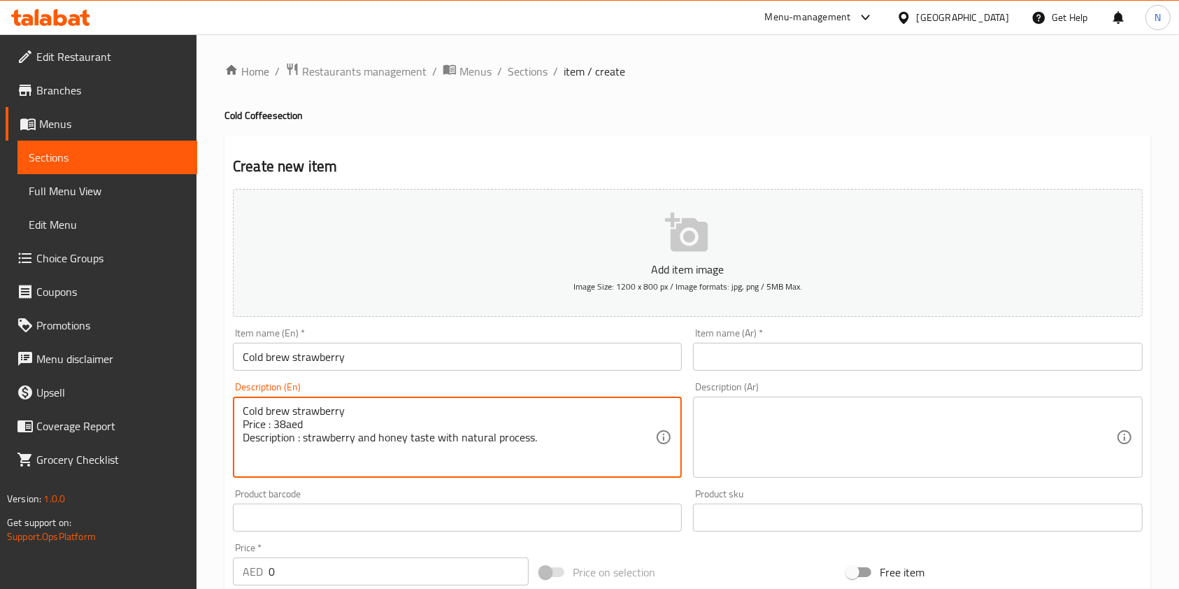
drag, startPoint x: 324, startPoint y: 427, endPoint x: 133, endPoint y: 424, distance: 191.6
click at [326, 422] on textarea "Cold brew strawberry Price : 38aed Description : strawberry and honey taste wit…" at bounding box center [449, 437] width 413 height 66
drag, startPoint x: 304, startPoint y: 442, endPoint x: 180, endPoint y: 365, distance: 146.3
click at [180, 365] on div "Edit Restaurant Branches Menus Sections Full Menu View Edit Menu Choice Groups …" at bounding box center [589, 511] width 1179 height 954
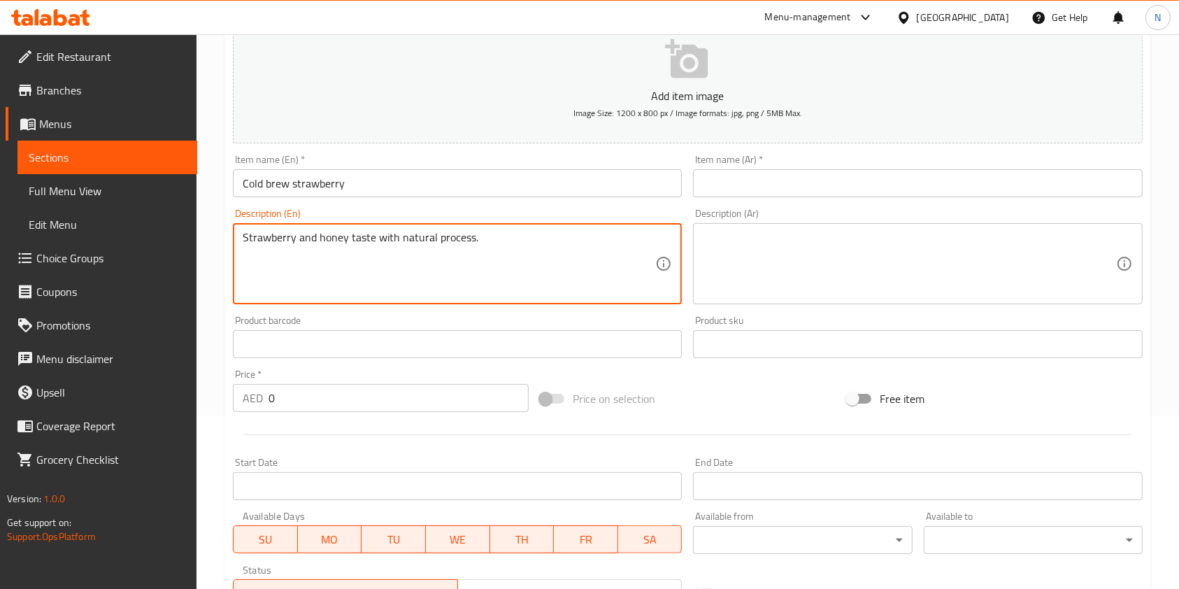
scroll to position [176, 0]
type textarea "Strawberry and honey taste with natural process."
click at [325, 395] on input "0" at bounding box center [399, 395] width 260 height 28
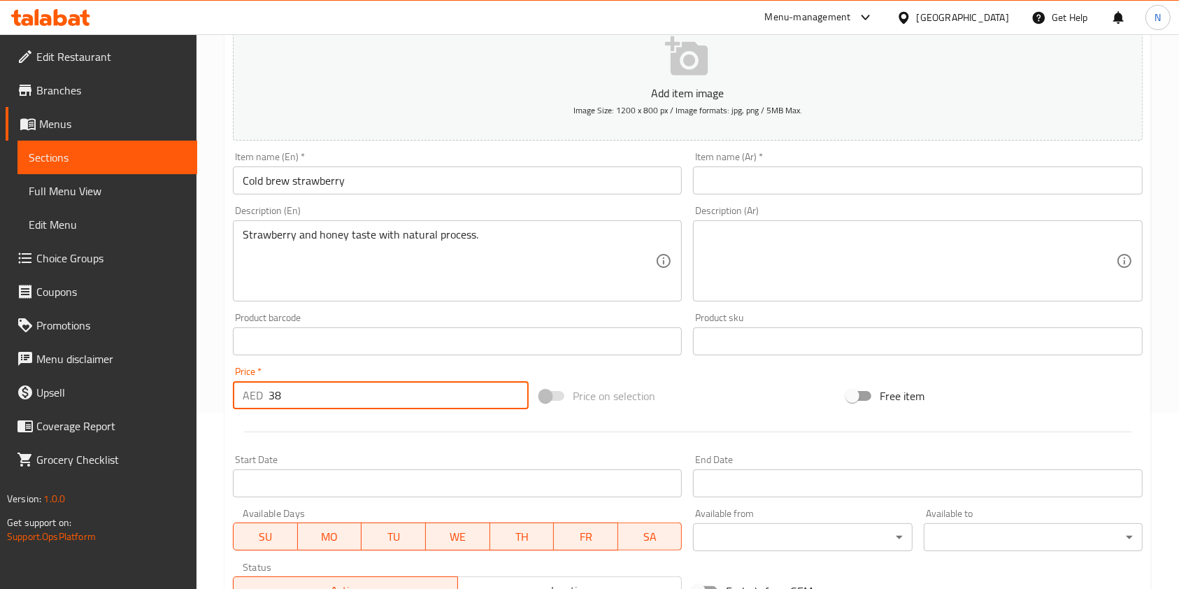
scroll to position [0, 0]
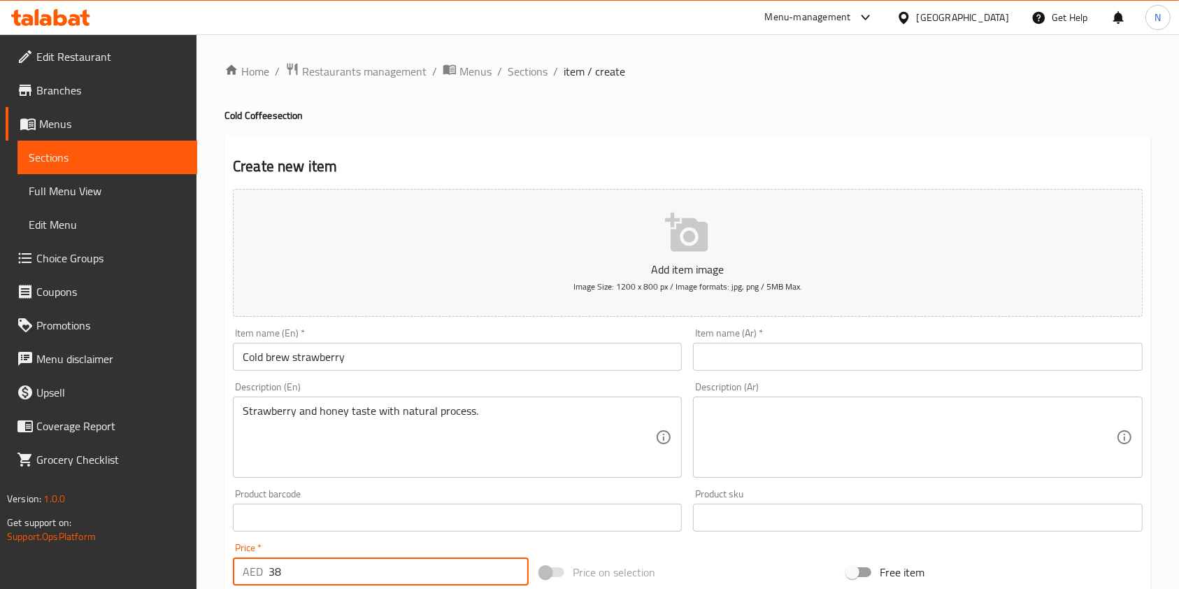
type input "38"
click at [667, 234] on icon "button" at bounding box center [687, 232] width 45 height 45
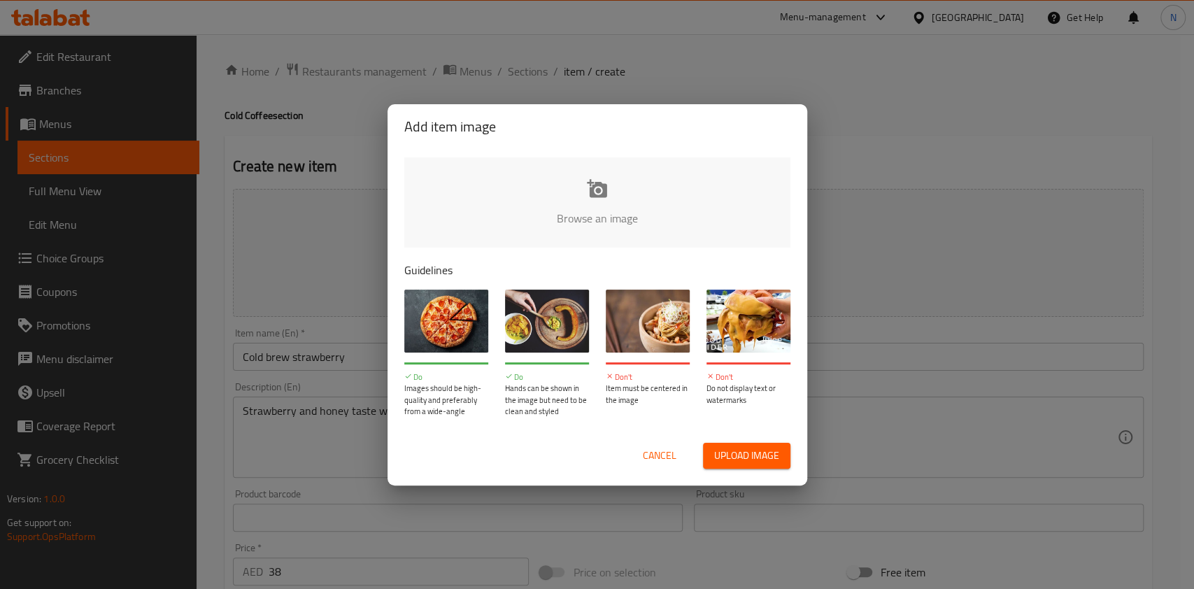
click at [552, 178] on input "file" at bounding box center [1069, 222] width 1331 height 131
type input "C:\fakepath\WhatsApp Image [DATE] 15.09.03.jpeg"
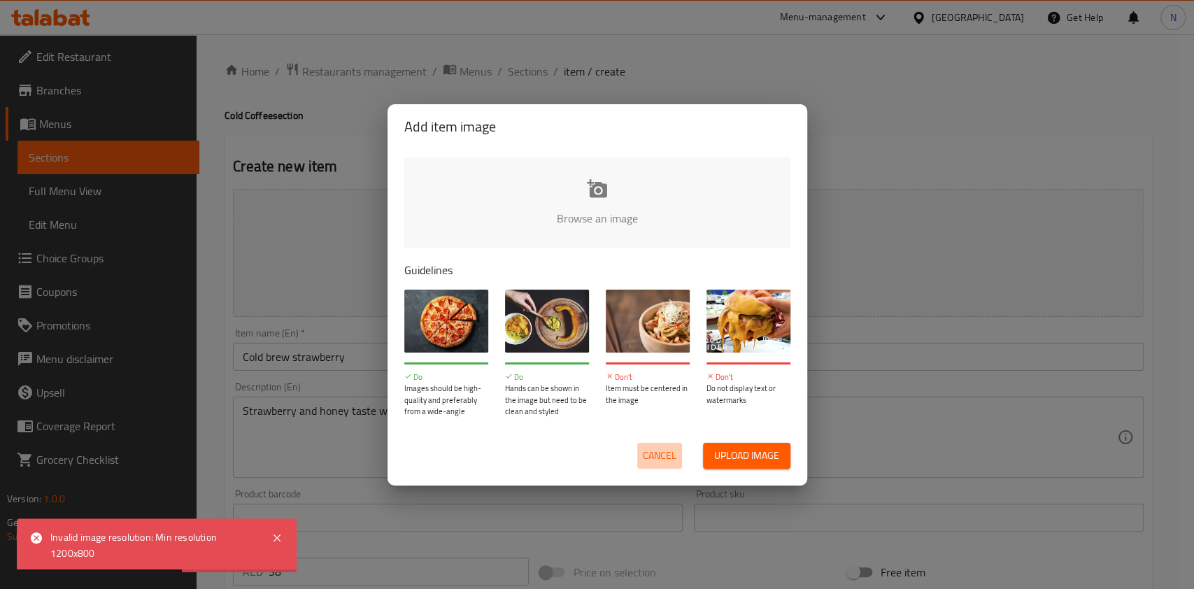
click at [662, 459] on span "Cancel" at bounding box center [660, 455] width 34 height 17
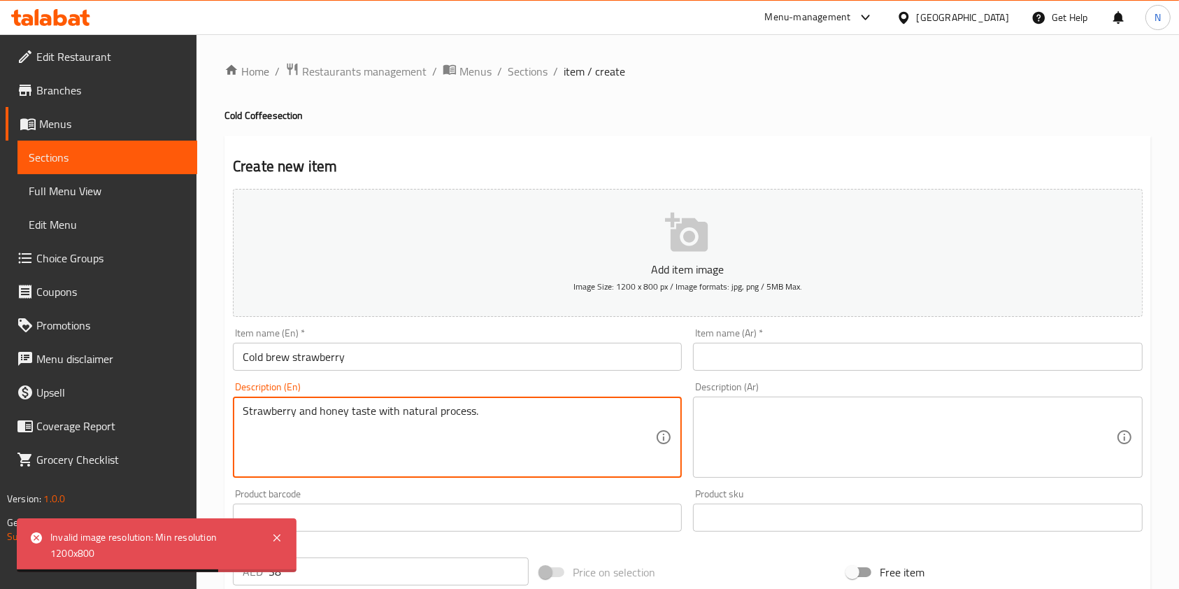
drag, startPoint x: 497, startPoint y: 427, endPoint x: 166, endPoint y: 385, distance: 334.2
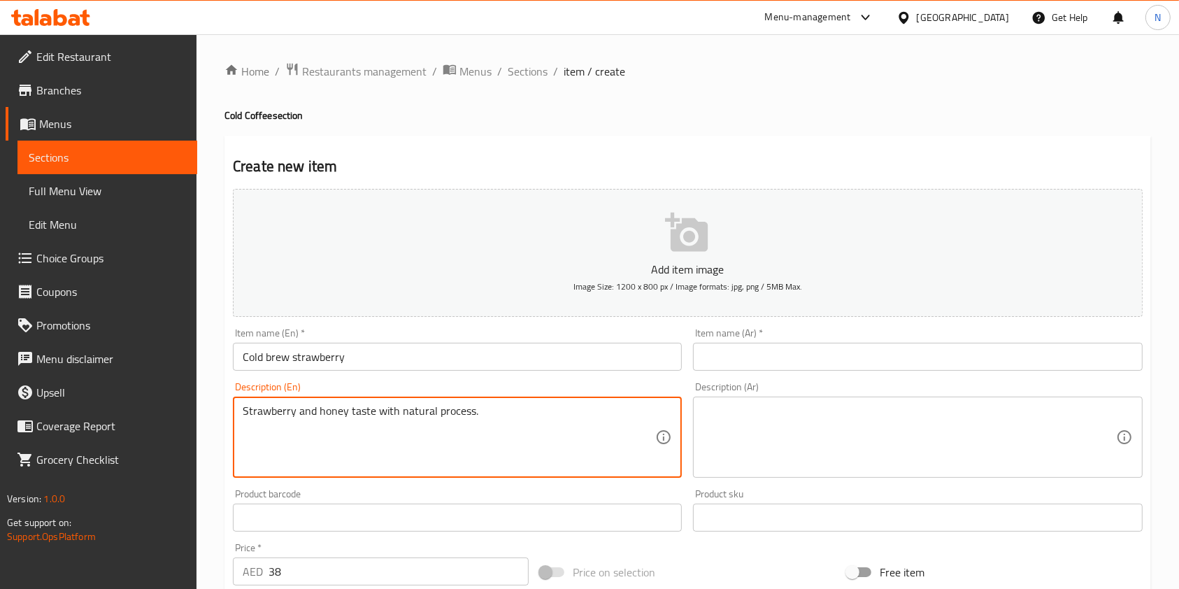
click at [310, 358] on input "Cold brew strawberry" at bounding box center [457, 357] width 449 height 28
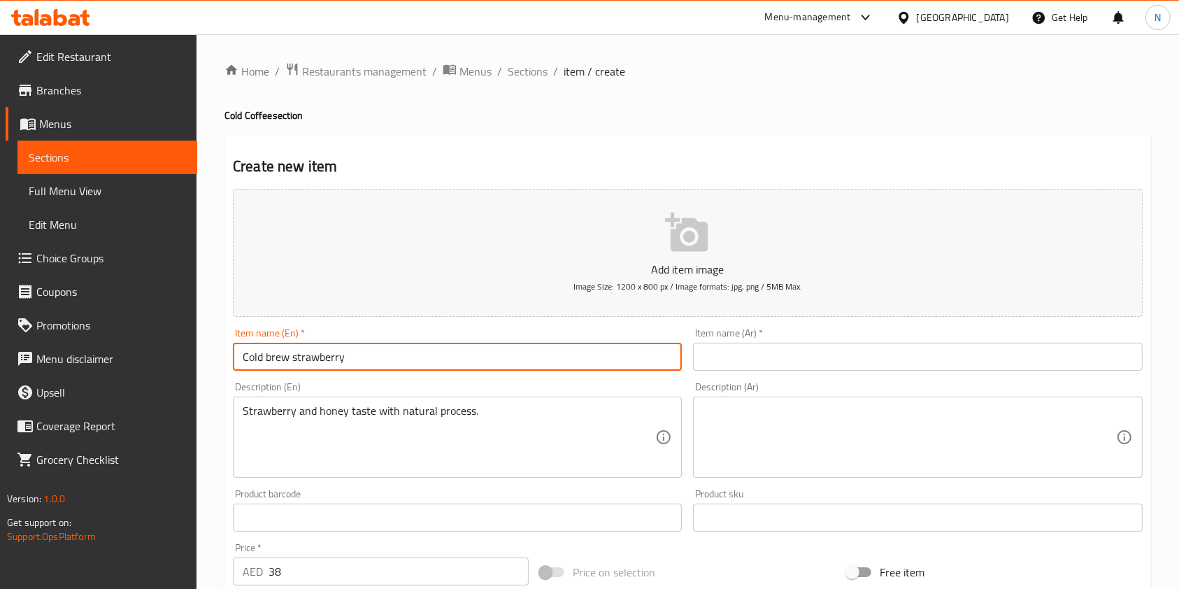
click at [310, 358] on input "Cold brew strawberry" at bounding box center [457, 357] width 449 height 28
paste input "مذاق الفراولة والعسل مع المعالجة الطبيعية"
type input "Cold brew strawberry"
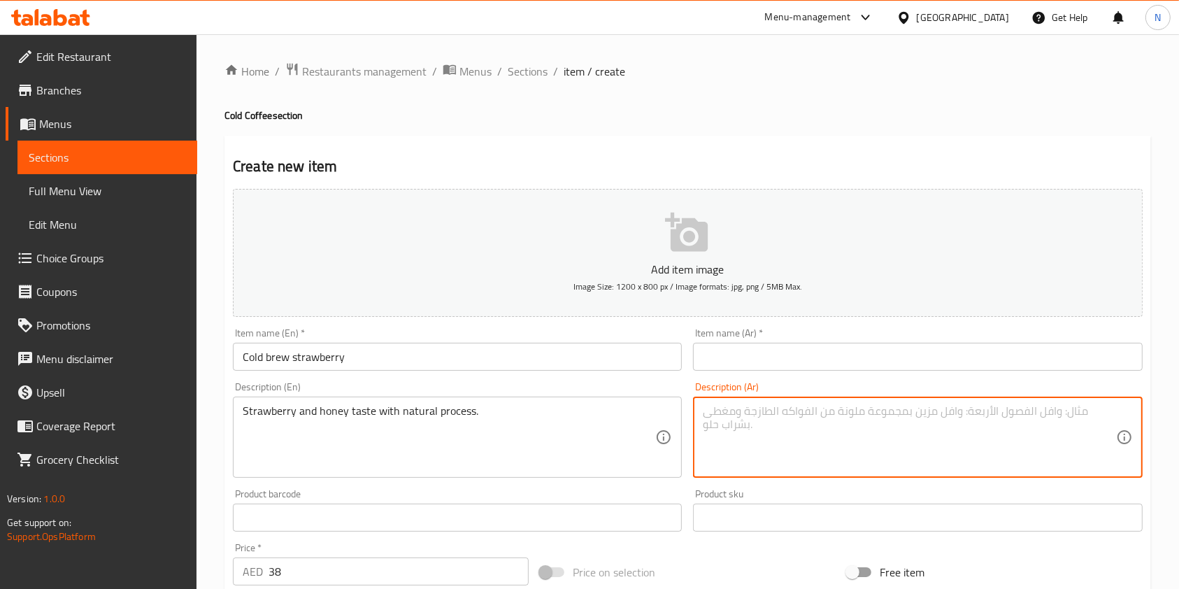
click at [770, 449] on textarea at bounding box center [909, 437] width 413 height 66
paste textarea "مذاق الفراولة والعسل مع المعالجة الطبيعية"
type textarea "مذاق الفراولة والعسل مع المعالجة الطبيعية"
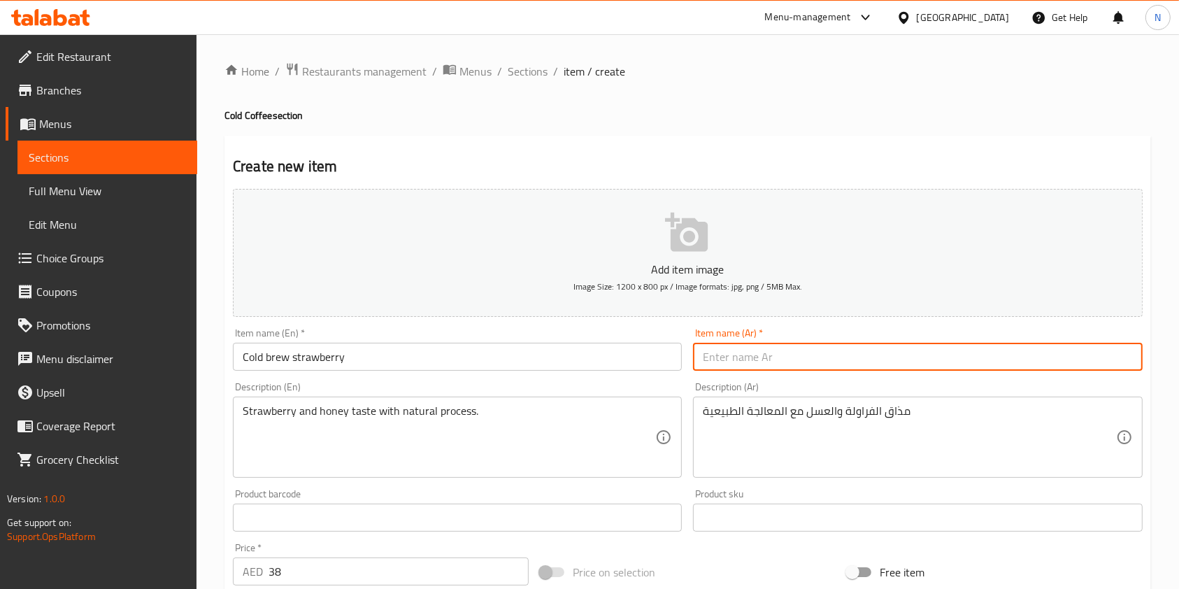
click at [736, 356] on input "text" at bounding box center [917, 357] width 449 height 28
paste input "تحضير بارد بالفراولة"
type input "تحضير بارد بالفراولة"
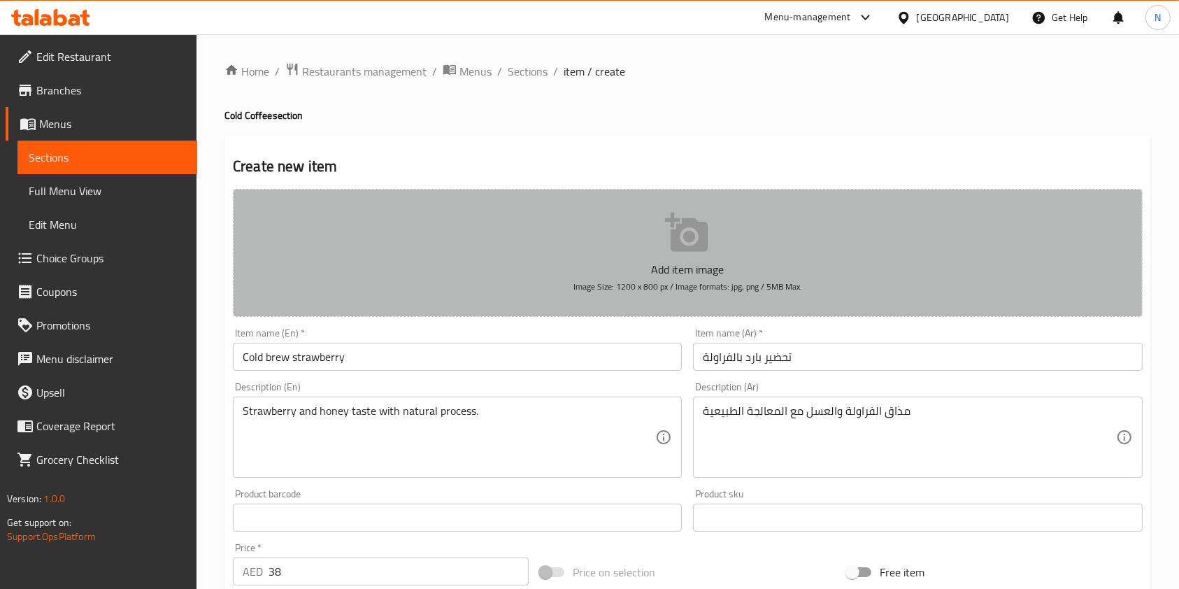
click at [691, 237] on icon "button" at bounding box center [686, 232] width 43 height 39
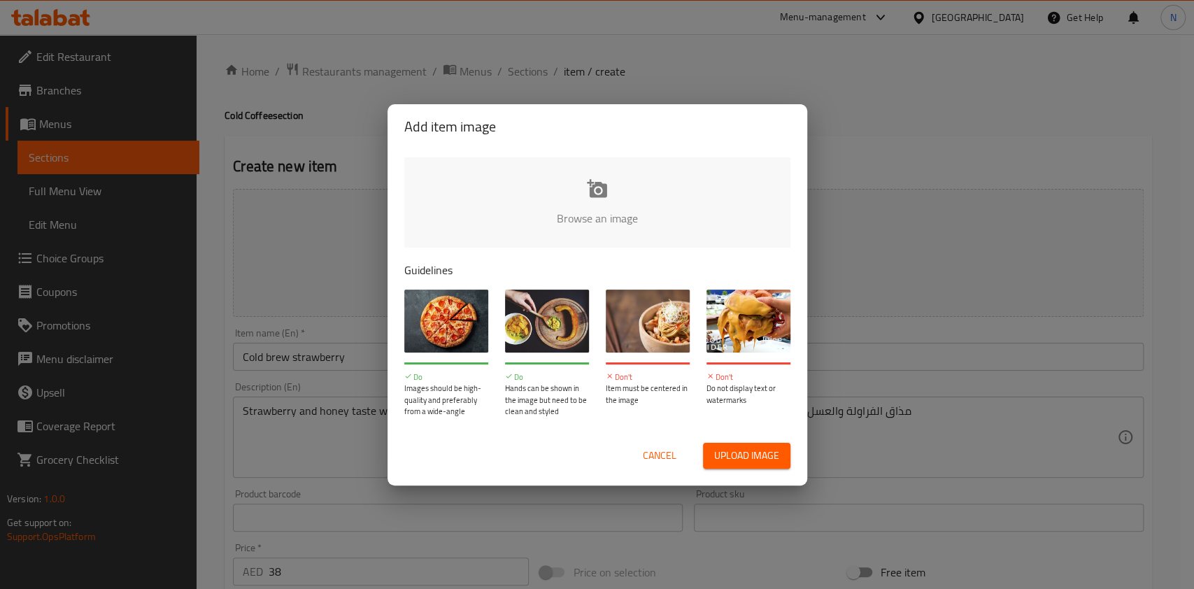
click at [752, 457] on span "Upload image" at bounding box center [746, 455] width 65 height 17
type input "C:\fakepath\WhatsApp Image [DATE] 15.09.03.jpeg"
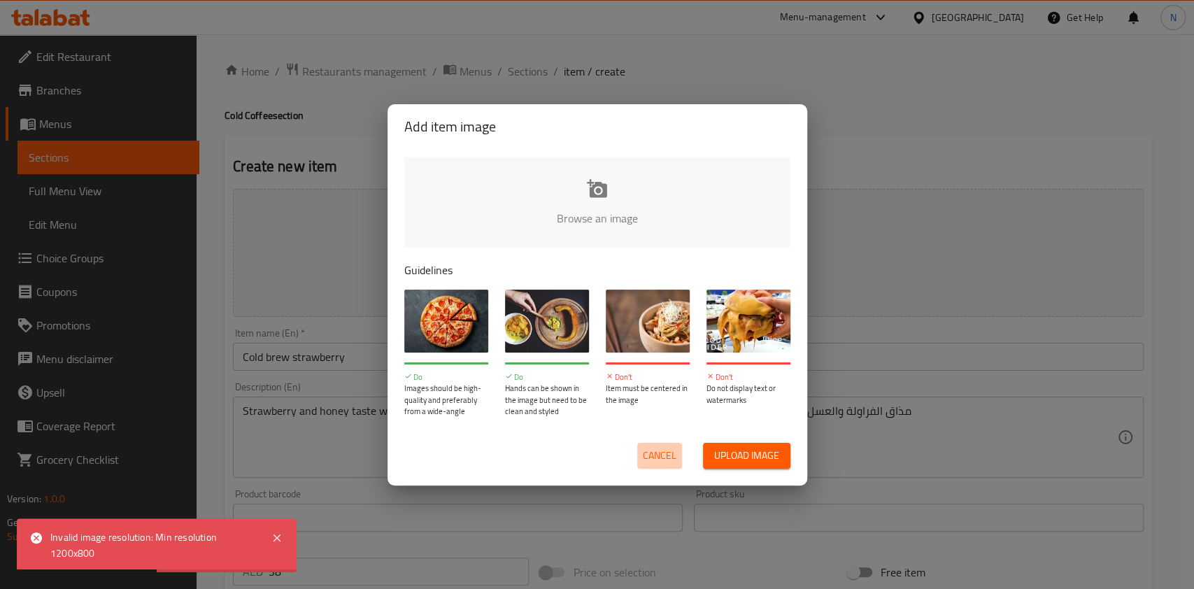
click at [664, 456] on span "Cancel" at bounding box center [660, 455] width 34 height 17
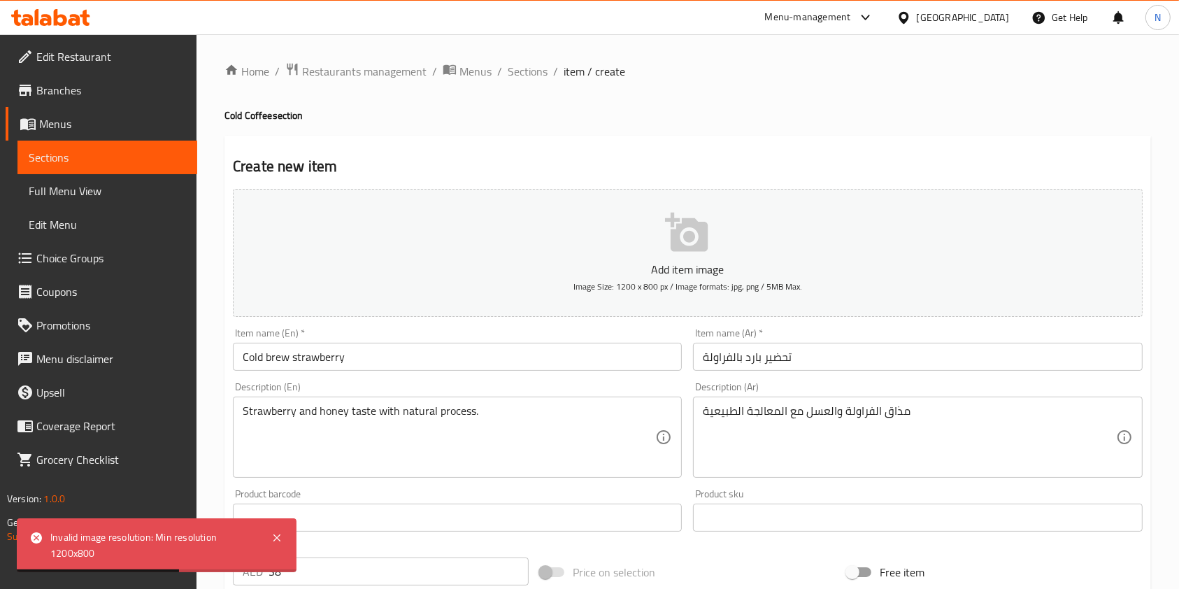
scroll to position [399, 0]
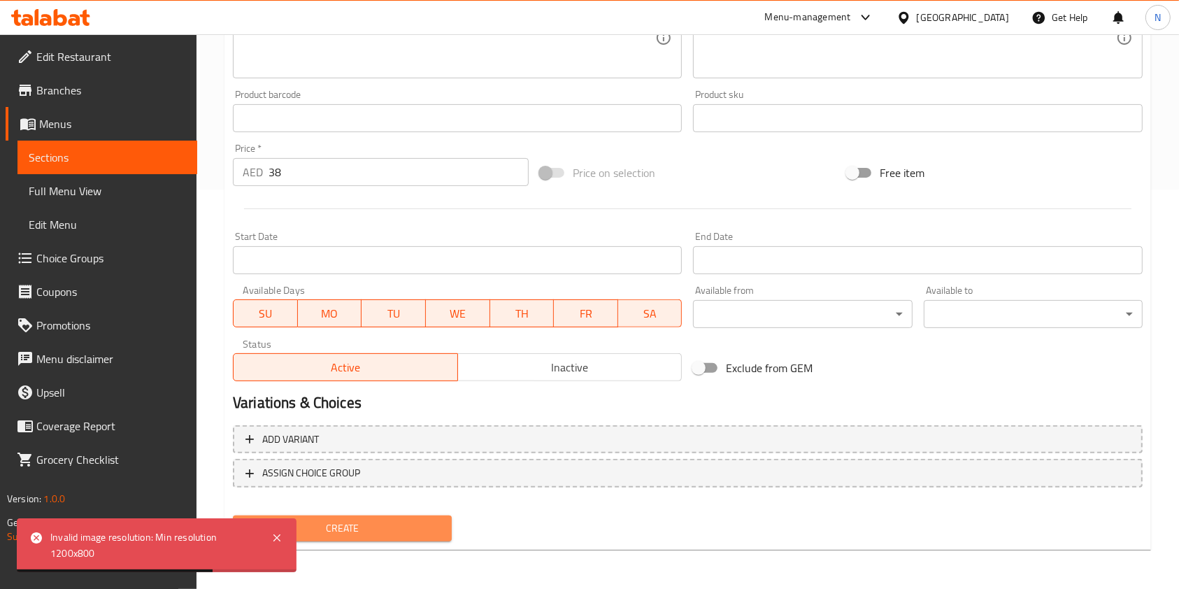
click at [356, 531] on span "Create" at bounding box center [342, 528] width 197 height 17
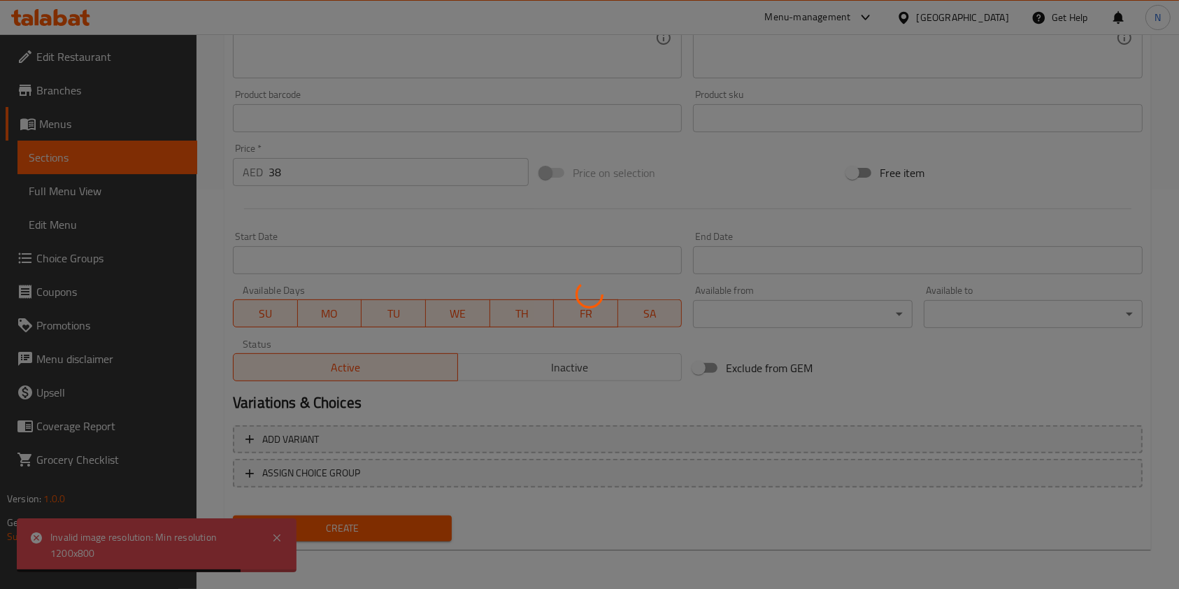
type input "0"
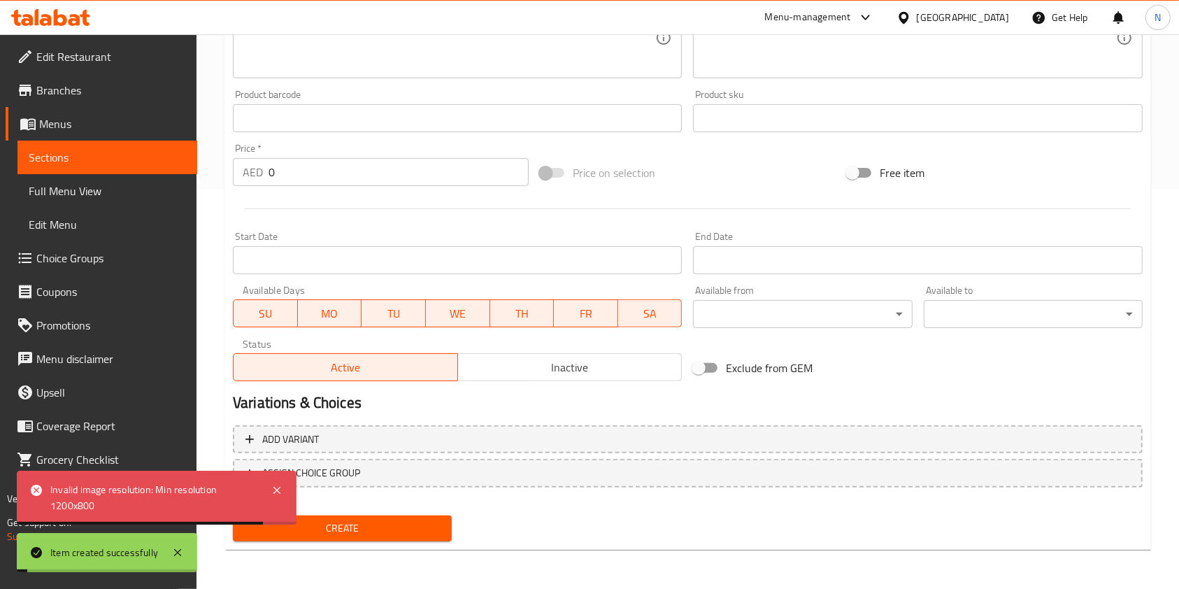
scroll to position [0, 0]
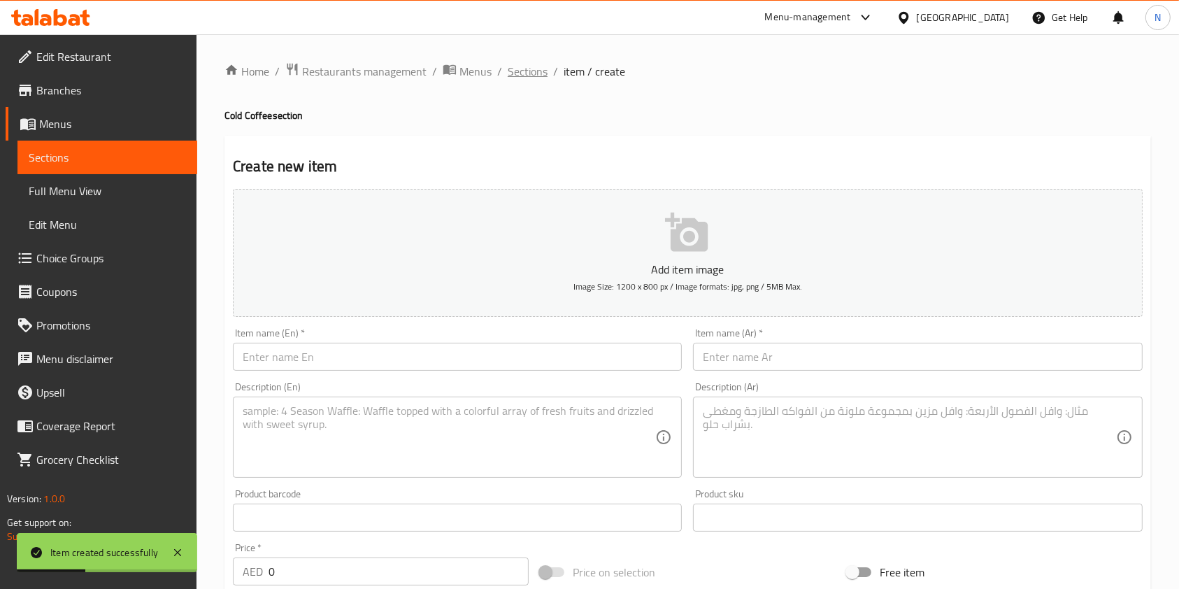
click at [527, 71] on span "Sections" at bounding box center [528, 71] width 40 height 17
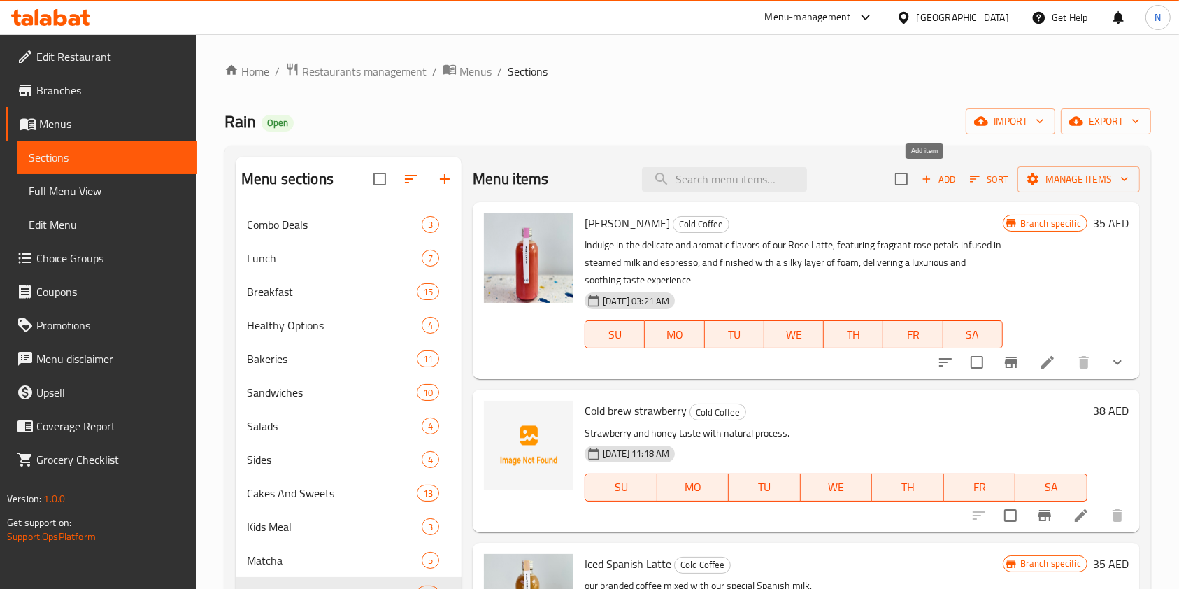
click at [931, 174] on span "Add" at bounding box center [939, 179] width 38 height 16
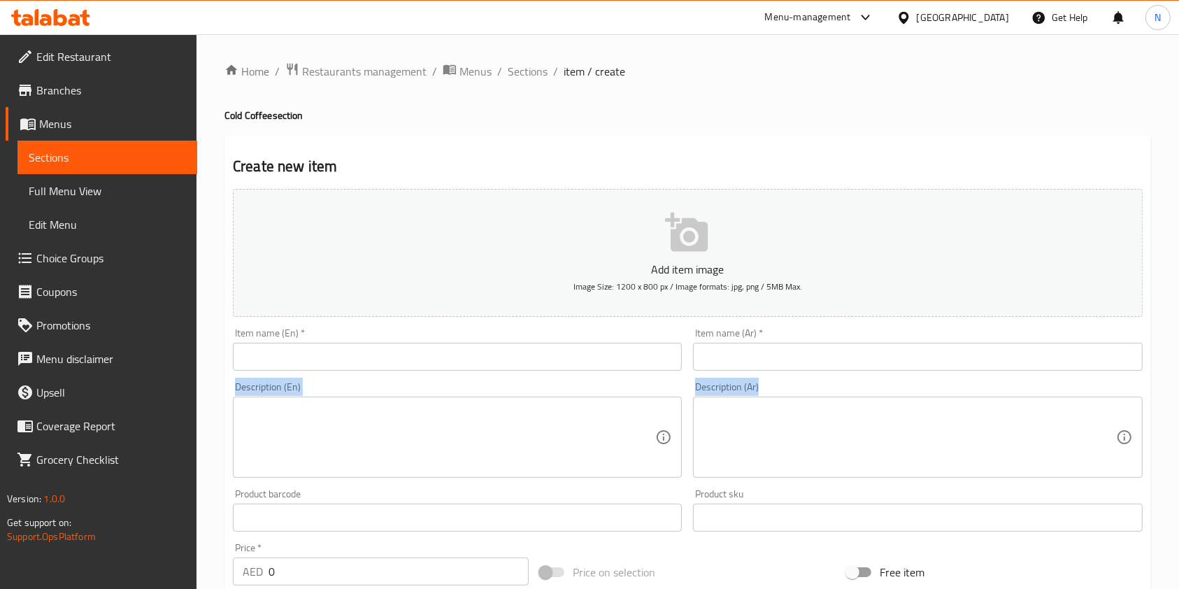
drag, startPoint x: 776, startPoint y: 376, endPoint x: 765, endPoint y: 446, distance: 70.7
click at [765, 446] on div "Add item image Image Size: 1200 x 800 px / Image formats: jpg, png / 5MB Max. I…" at bounding box center [687, 484] width 921 height 603
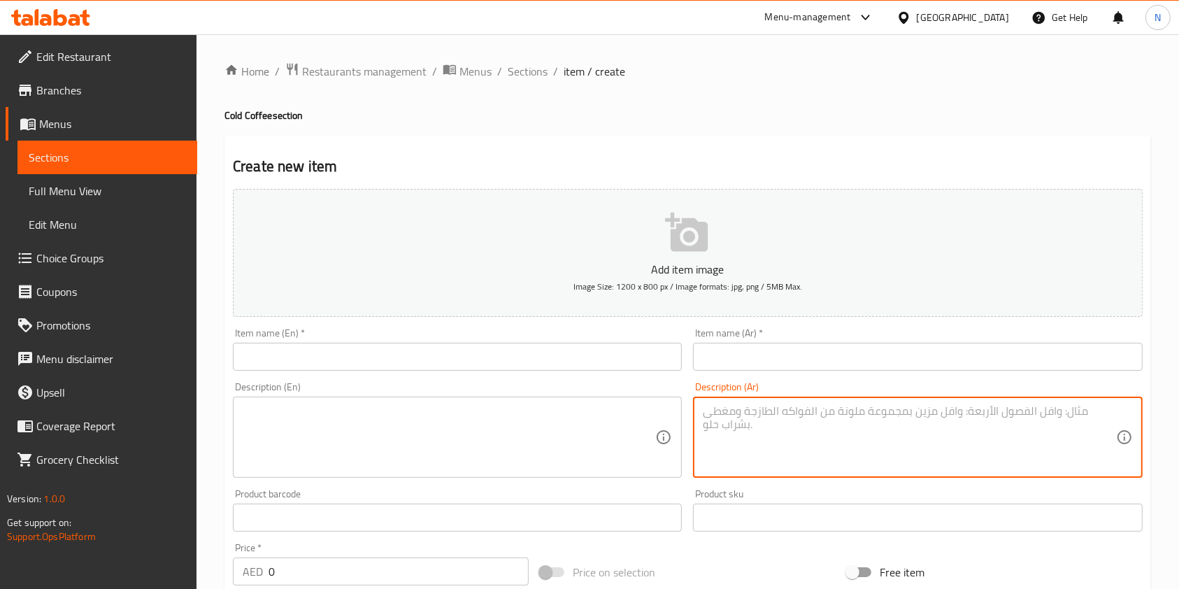
click at [765, 446] on textarea at bounding box center [909, 437] width 413 height 66
paste textarea "معقد جدًا مع عملية تجريبية"
type textarea "معقد جدًا مع عملية تجريبية"
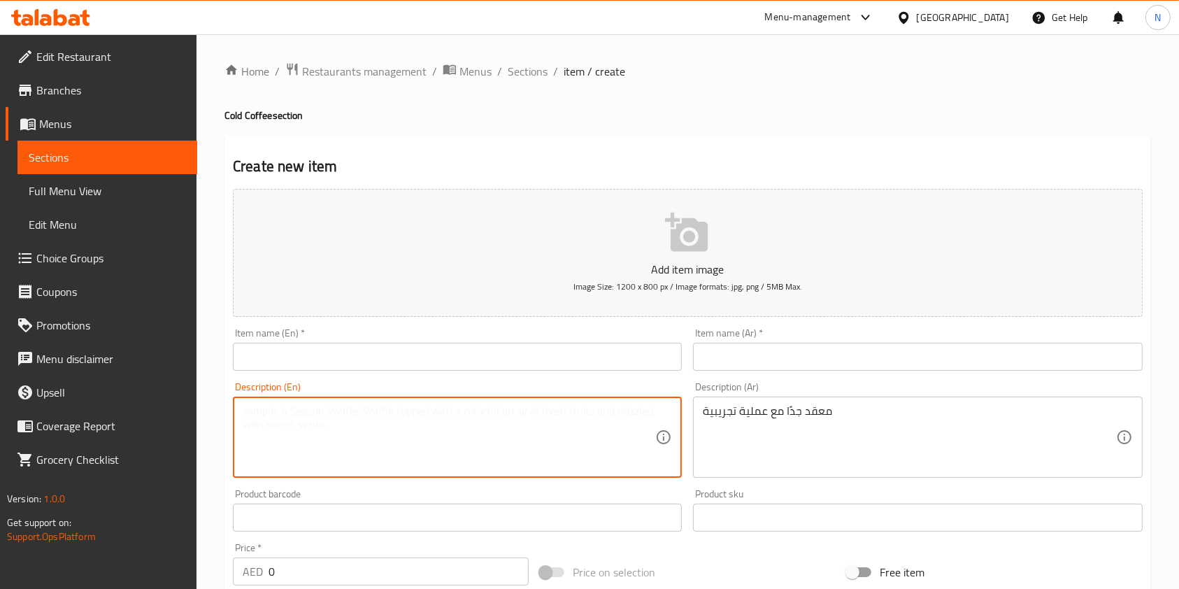
drag, startPoint x: 571, startPoint y: 414, endPoint x: 687, endPoint y: -46, distance: 474.6
click at [687, 0] on html "​ Menu-management [GEOGRAPHIC_DATA] Get Help N Edit Restaurant Branches Menus S…" at bounding box center [589, 294] width 1179 height 589
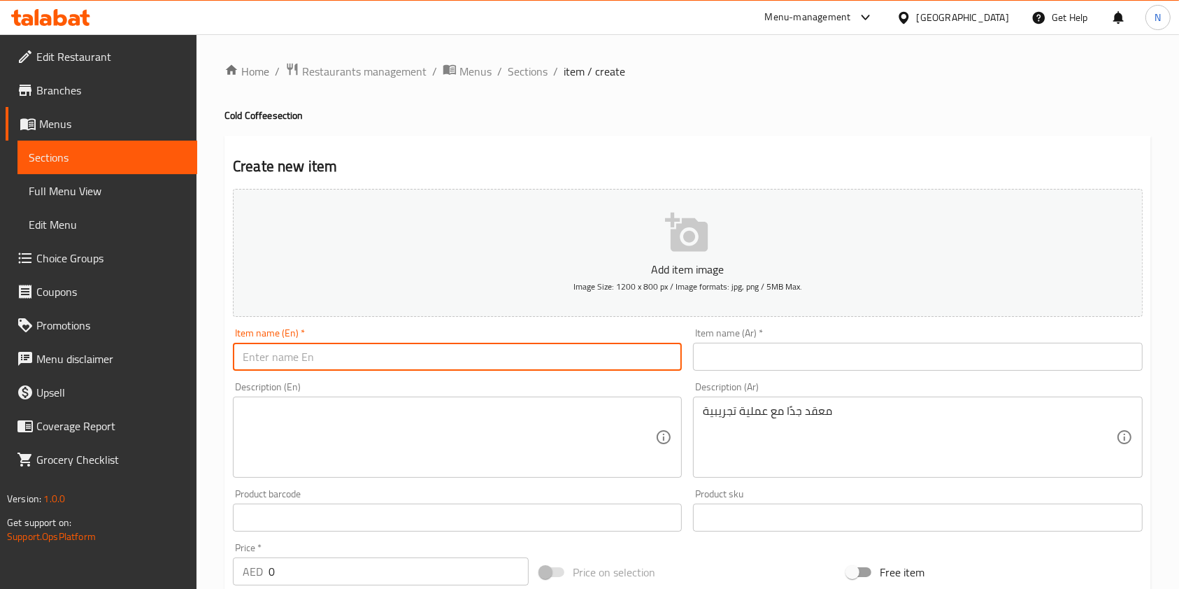
click at [350, 357] on input "text" at bounding box center [457, 357] width 449 height 28
paste input "Cold Brew geisha intense"
type input "Cold Brew geisha intense"
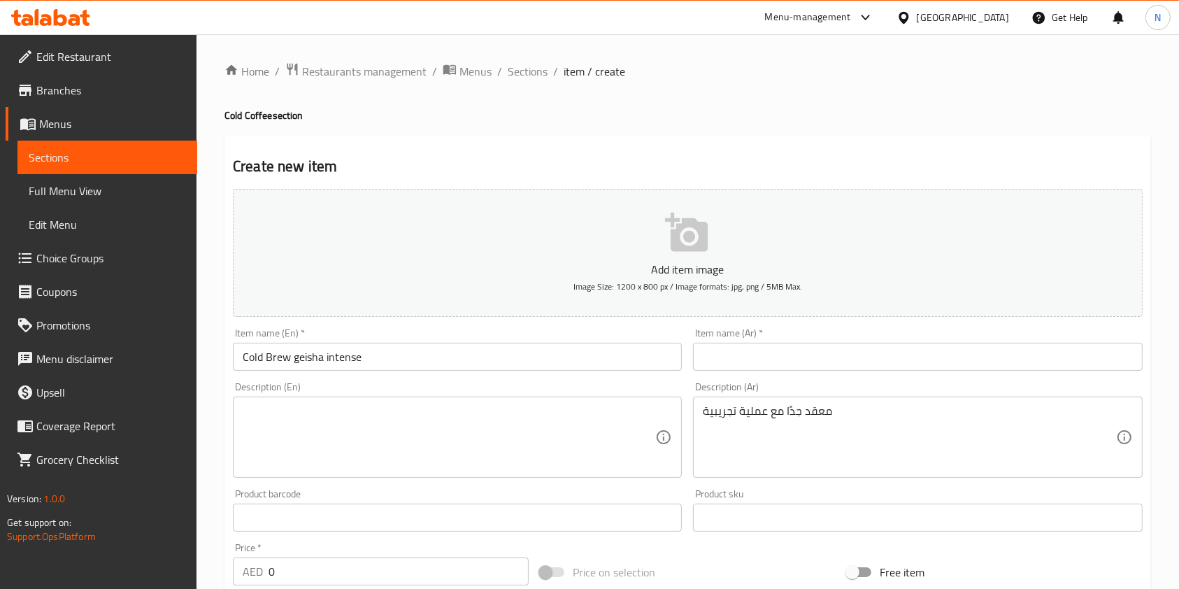
click at [319, 394] on div "Description (En) Description (En)" at bounding box center [457, 430] width 449 height 96
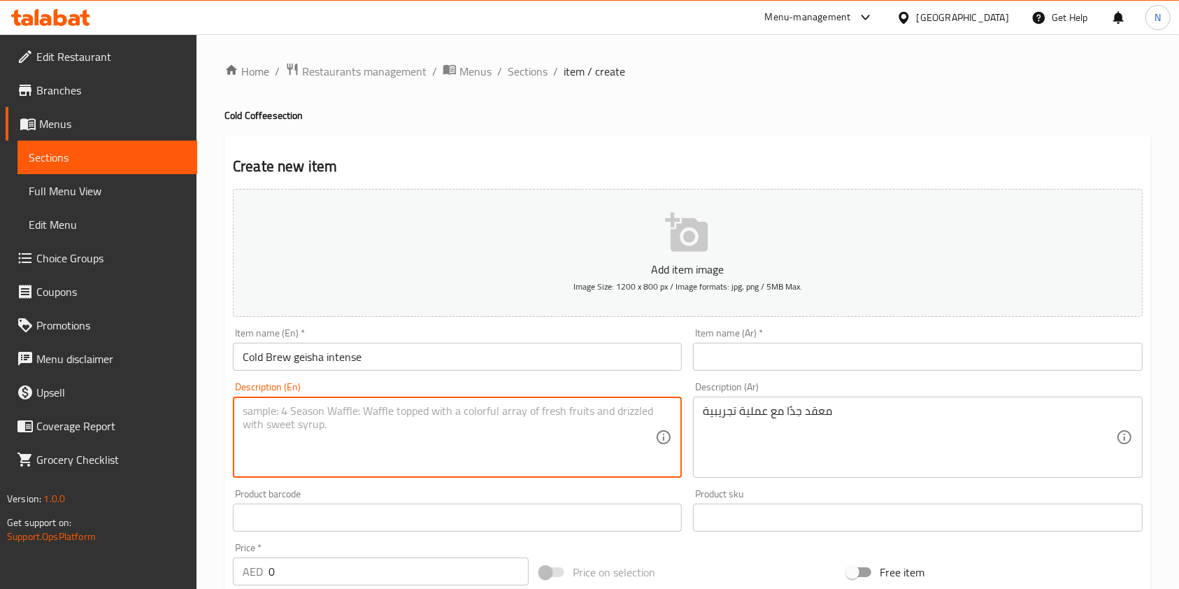
click at [348, 424] on textarea at bounding box center [449, 437] width 413 height 66
paste textarea "قهوة باردة جيشا مكثفة"
type textarea "قهوة باردة جيشا مكثفة"
paste textarea "very complex with experimental process"
type textarea "very complex with experimental process"
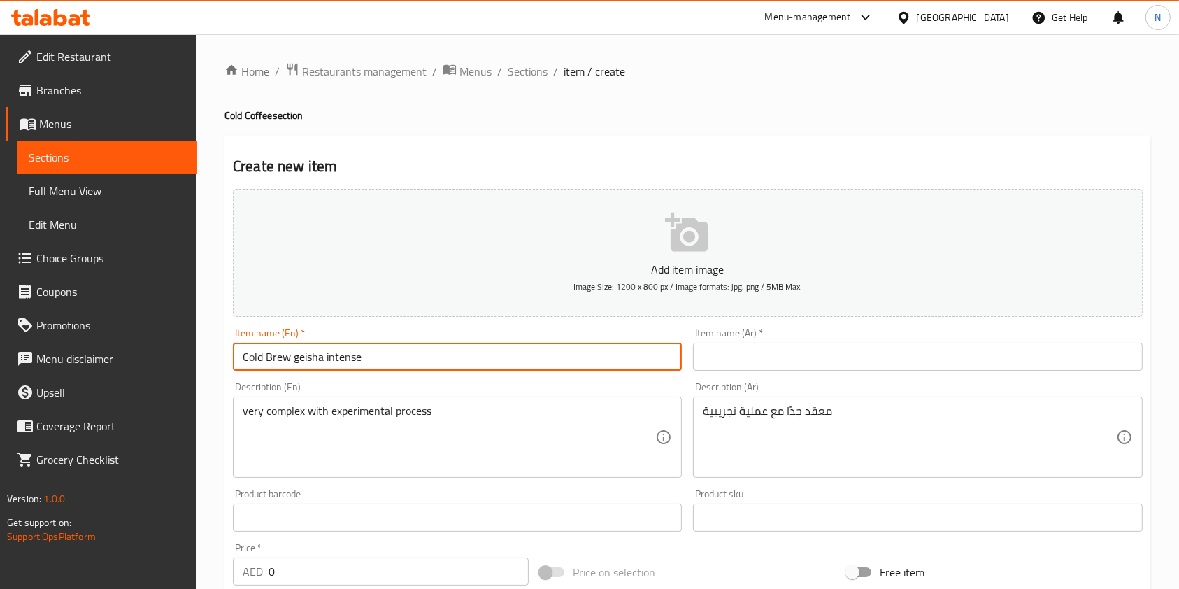
click at [474, 352] on input "Cold Brew geisha intense" at bounding box center [457, 357] width 449 height 28
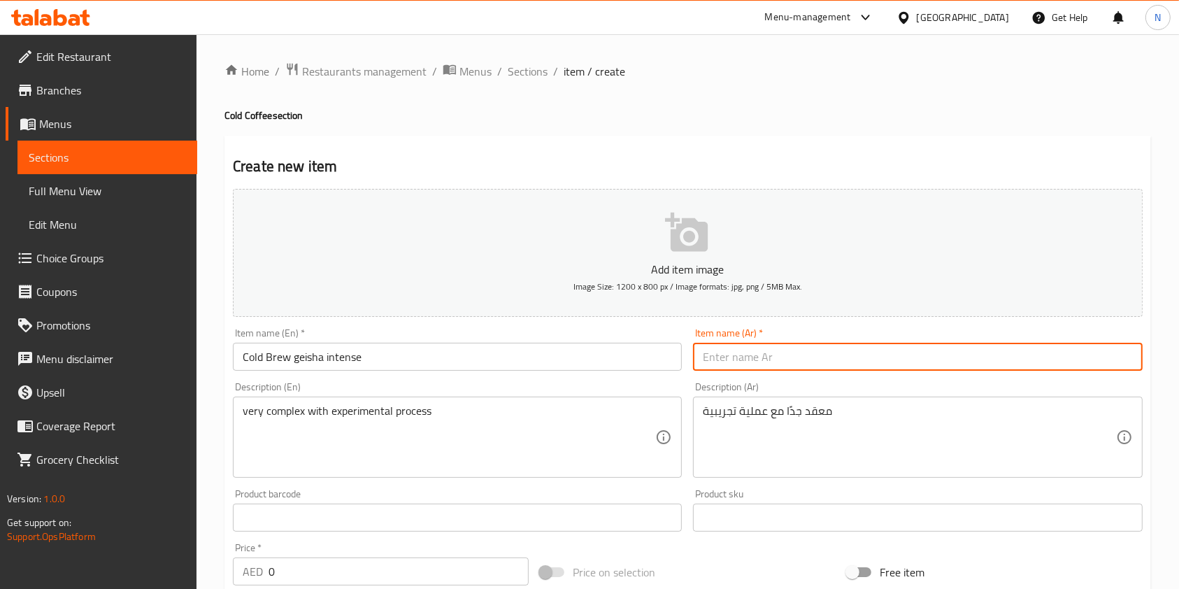
click at [755, 355] on input "text" at bounding box center [917, 357] width 449 height 28
paste input "قهوة باردة جيشا مكثفة"
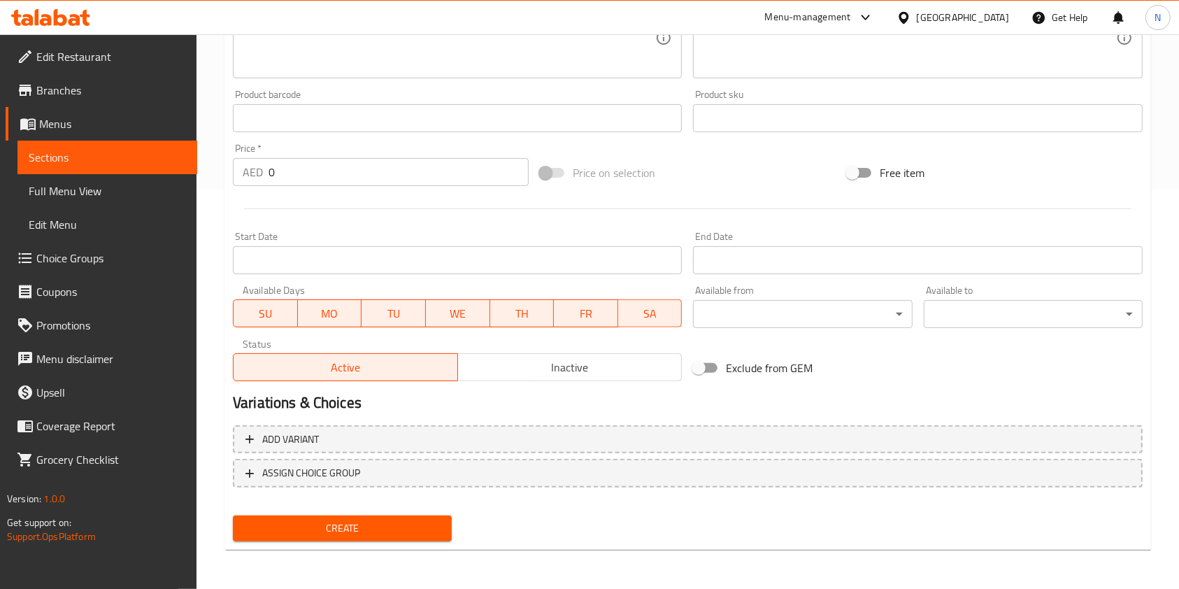
type input "قهوة باردة جيشا مكثفة"
click at [371, 541] on div "Create" at bounding box center [342, 528] width 230 height 37
click at [371, 532] on span "Create" at bounding box center [342, 528] width 197 height 17
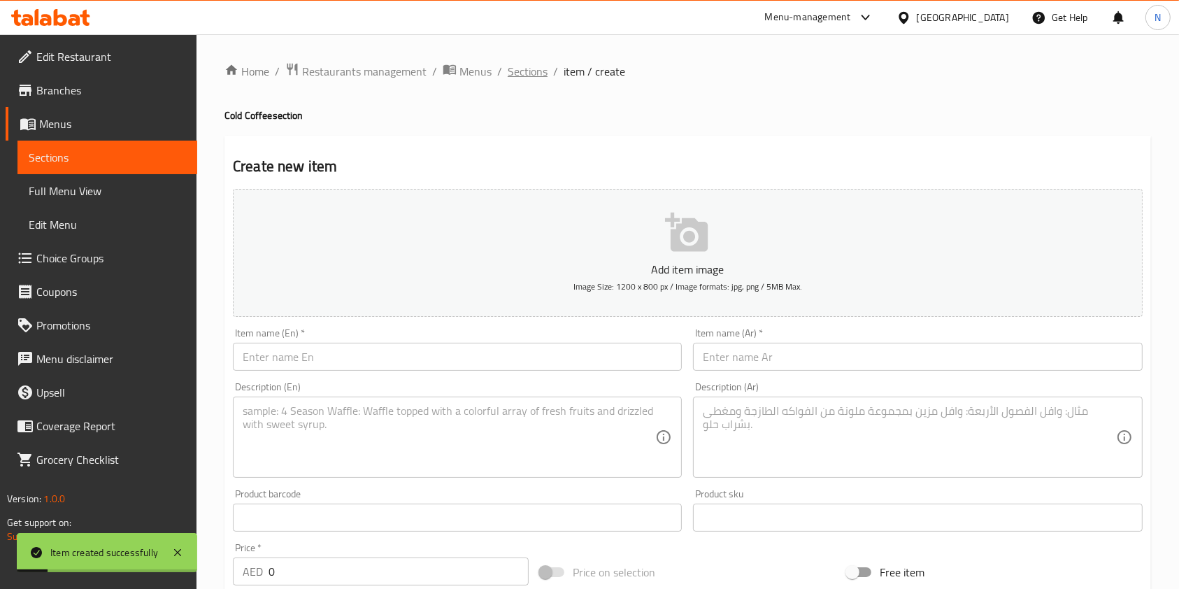
click at [510, 77] on span "Sections" at bounding box center [528, 71] width 40 height 17
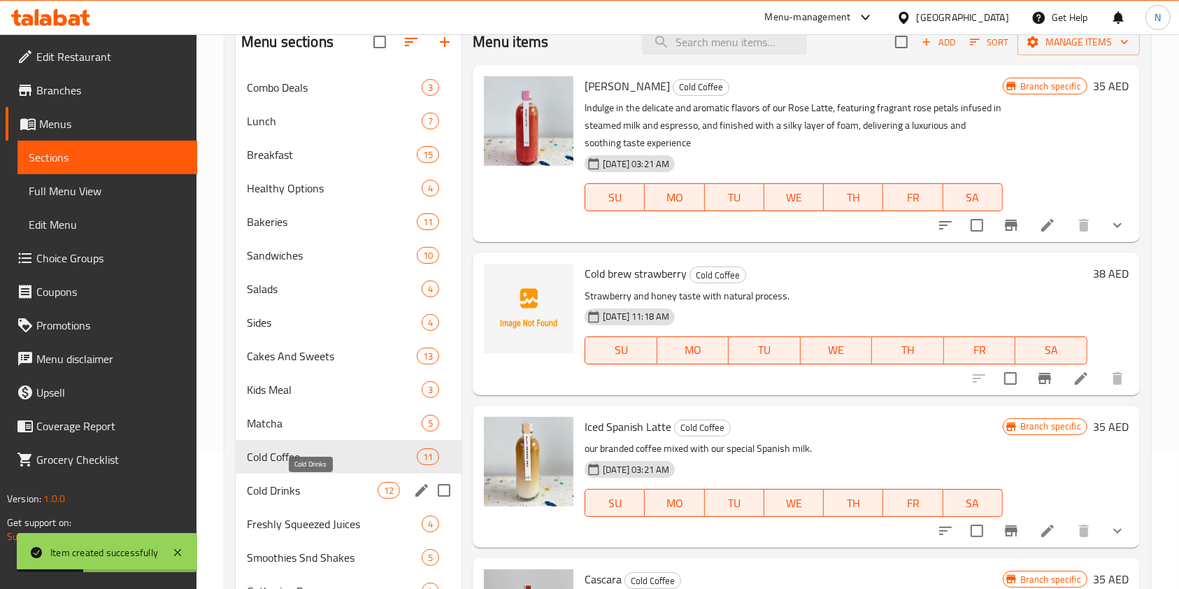
scroll to position [138, 0]
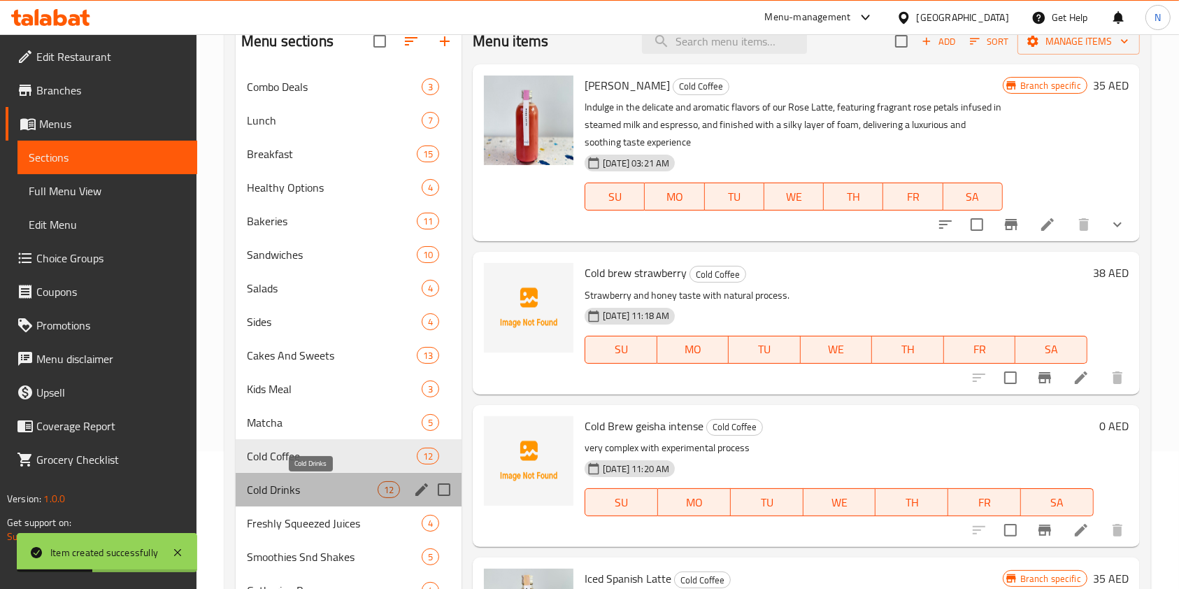
click at [333, 496] on span "Cold Drinks" at bounding box center [312, 489] width 131 height 17
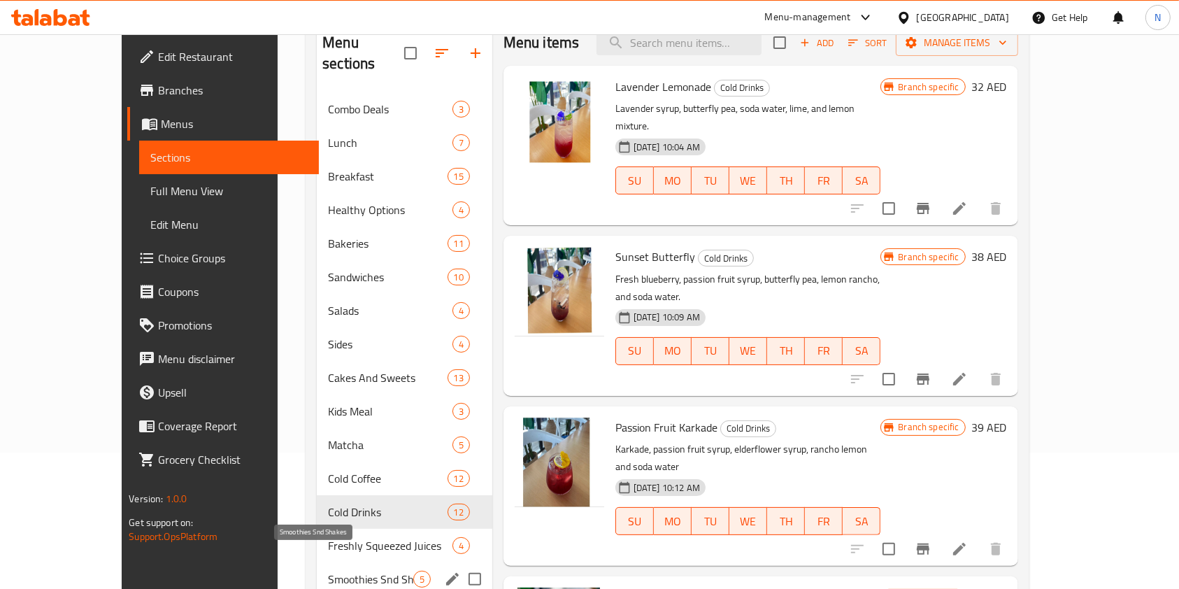
scroll to position [151, 0]
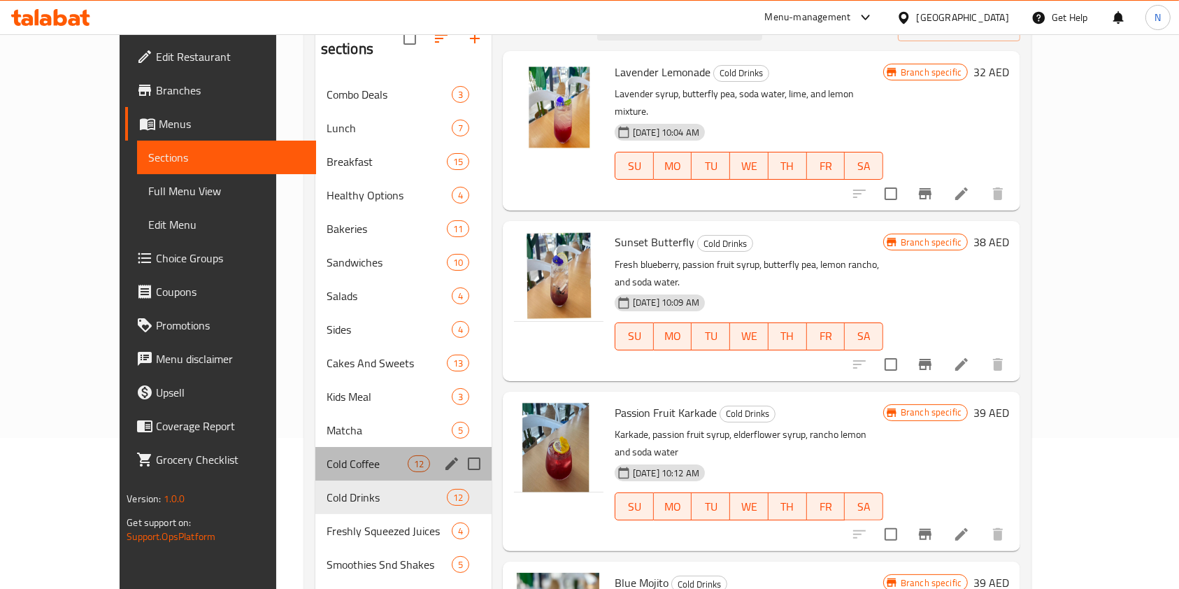
click at [315, 457] on div "Cold Coffee 12" at bounding box center [403, 464] width 176 height 34
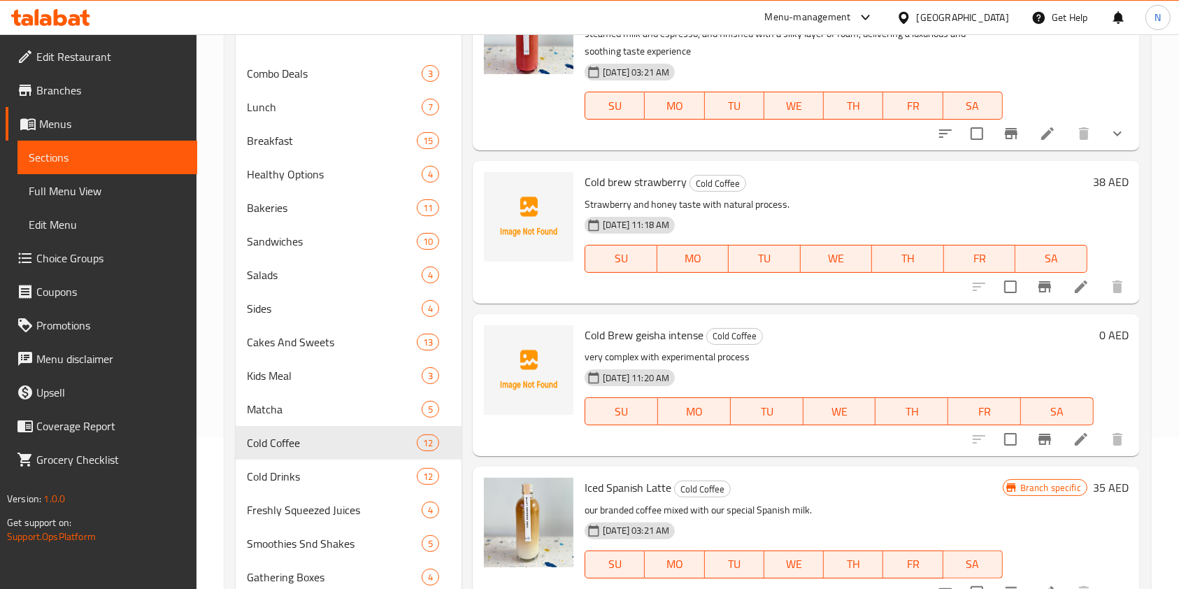
scroll to position [78, 0]
